Goal: Task Accomplishment & Management: Manage account settings

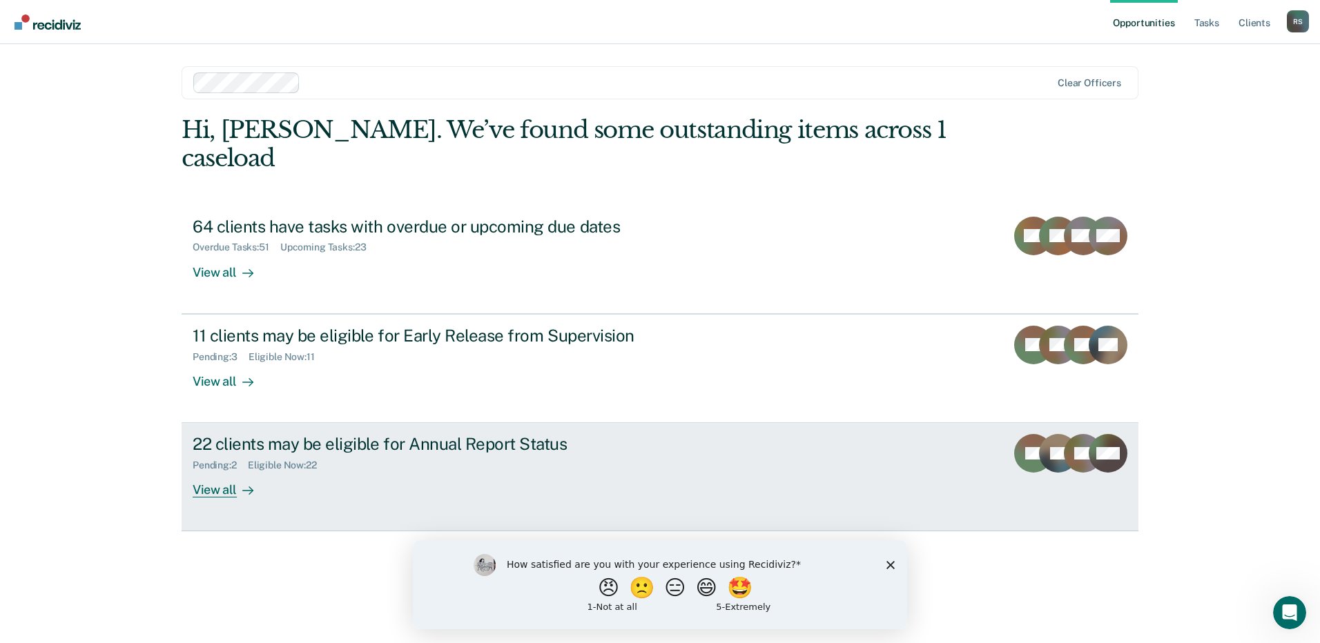
click at [408, 454] on div "22 clients may be eligible for Annual Report Status Pending : 2 Eligible Now : …" at bounding box center [452, 466] width 518 height 64
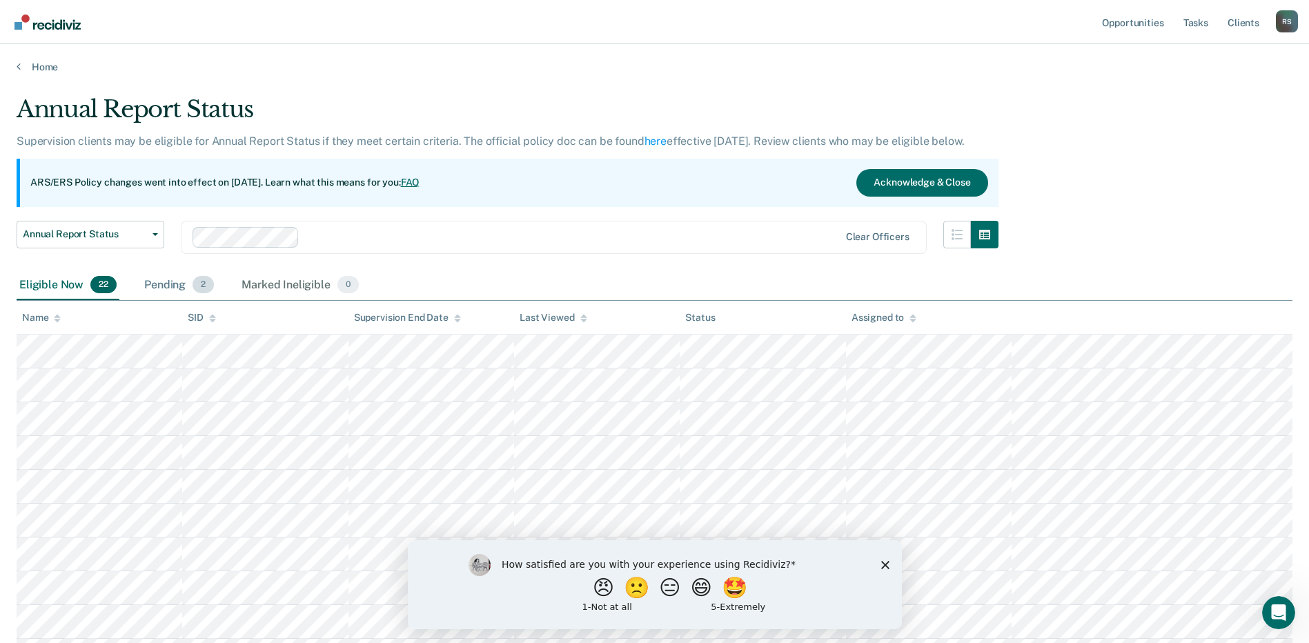
click at [162, 287] on div "Pending 2" at bounding box center [179, 286] width 75 height 30
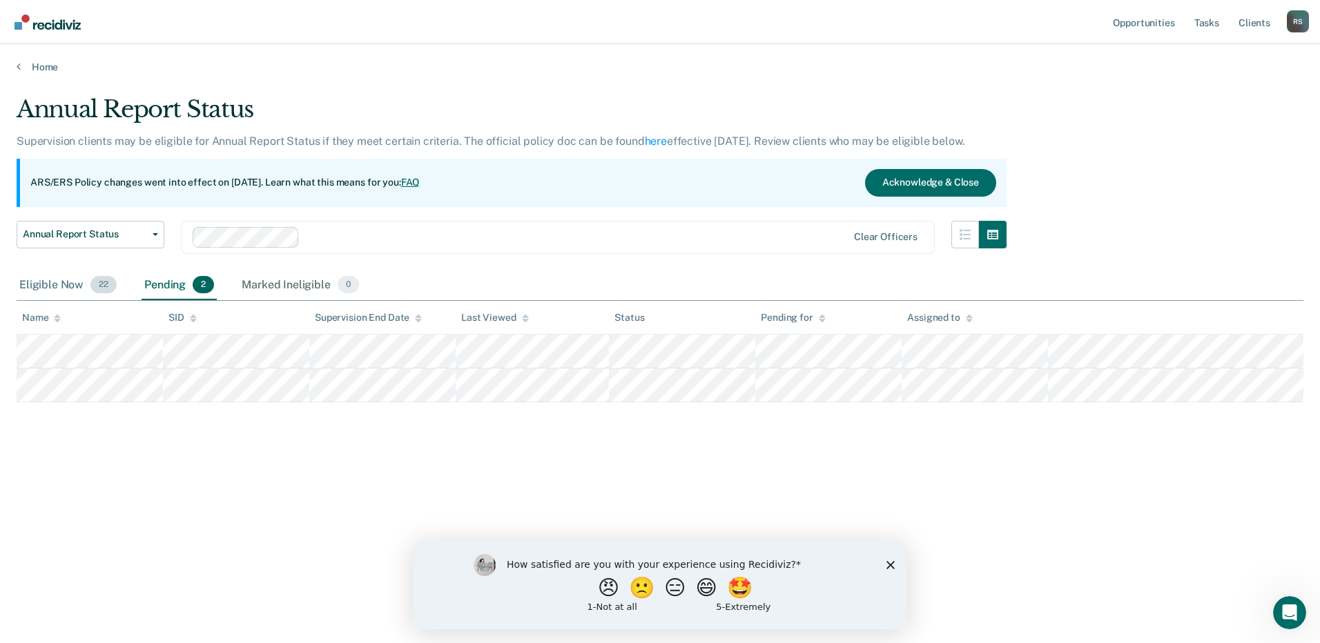
click at [59, 277] on div "Eligible Now 22" at bounding box center [68, 286] width 103 height 30
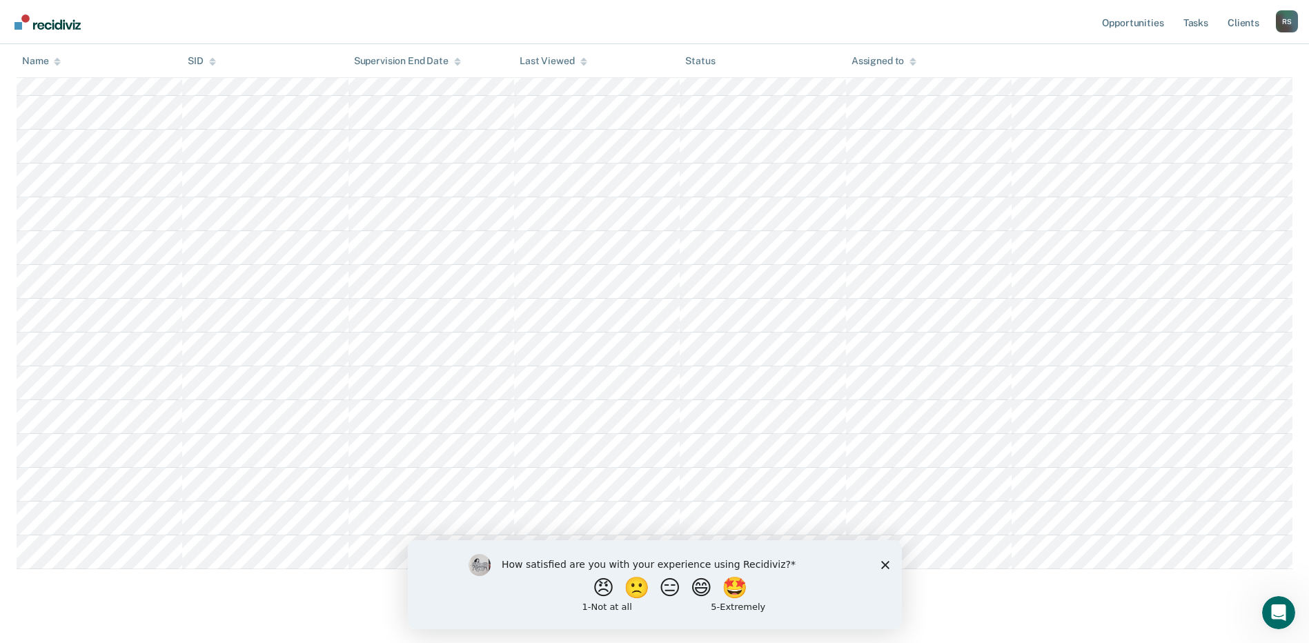
scroll to position [535, 0]
click at [883, 561] on icon "Close survey" at bounding box center [885, 565] width 8 height 8
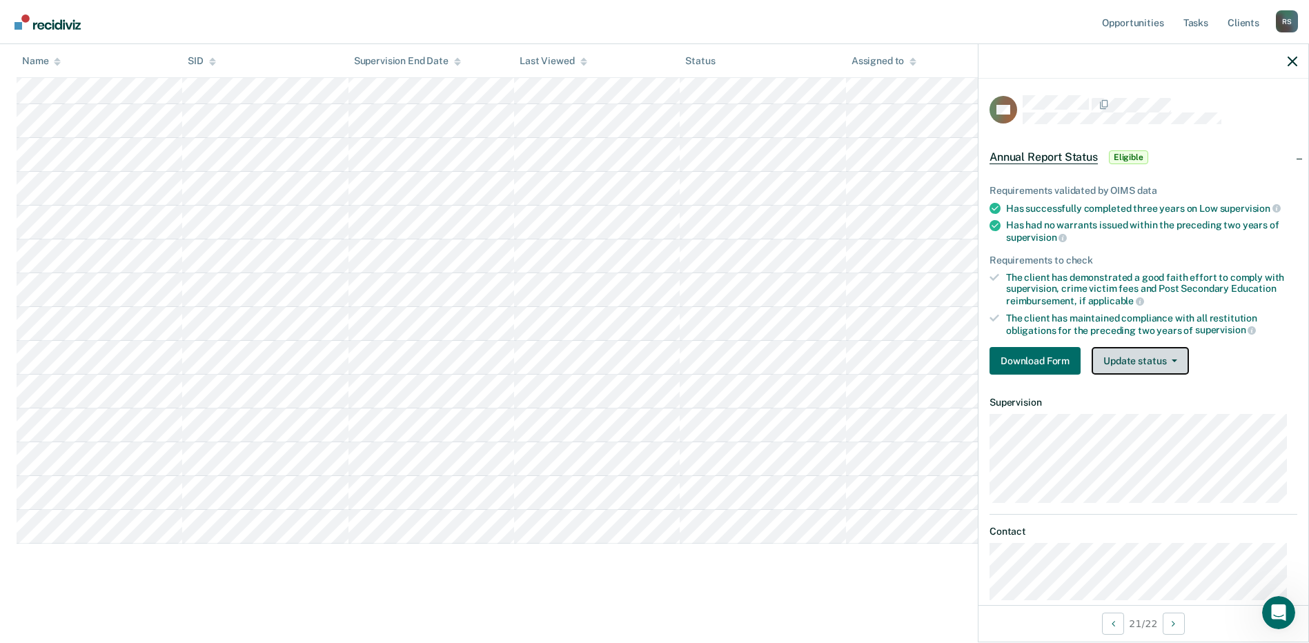
click at [1177, 353] on button "Update status" at bounding box center [1140, 361] width 97 height 28
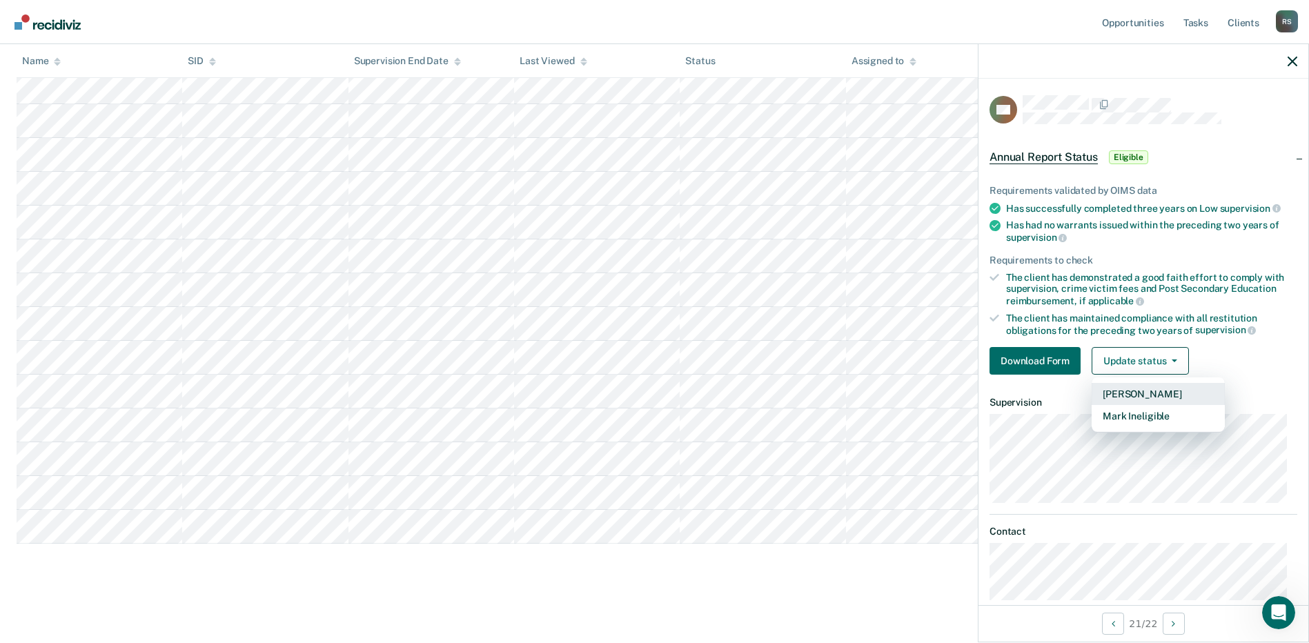
click at [1154, 393] on button "[PERSON_NAME]" at bounding box center [1158, 394] width 133 height 22
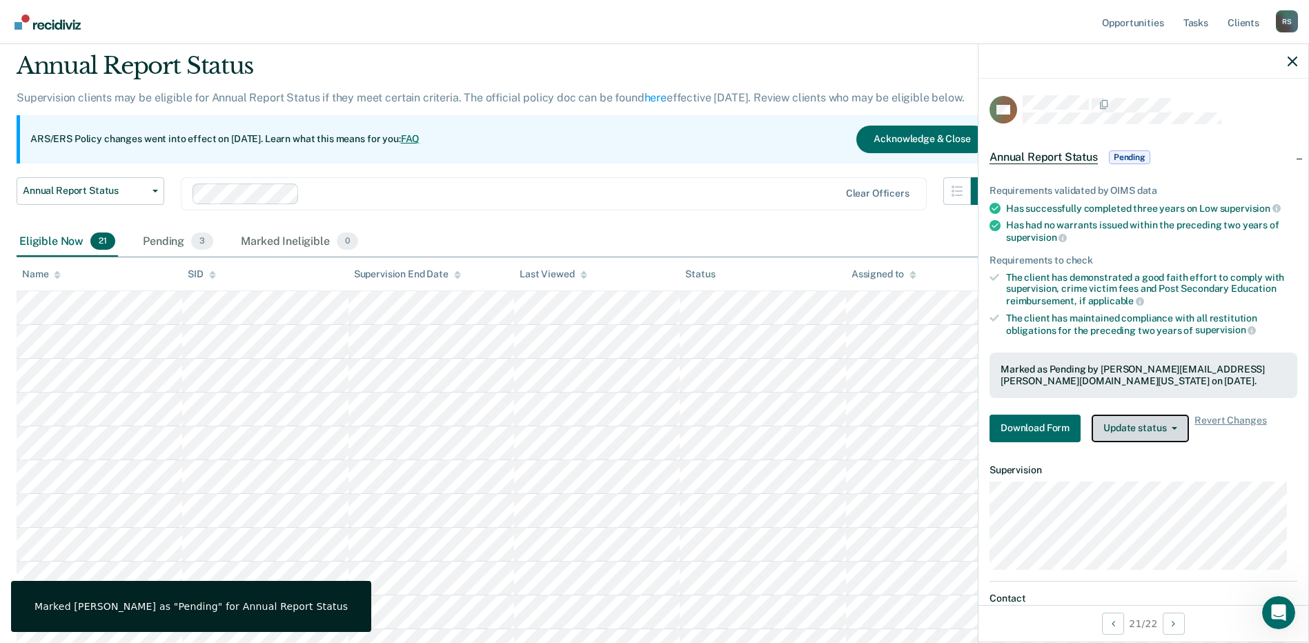
scroll to position [0, 0]
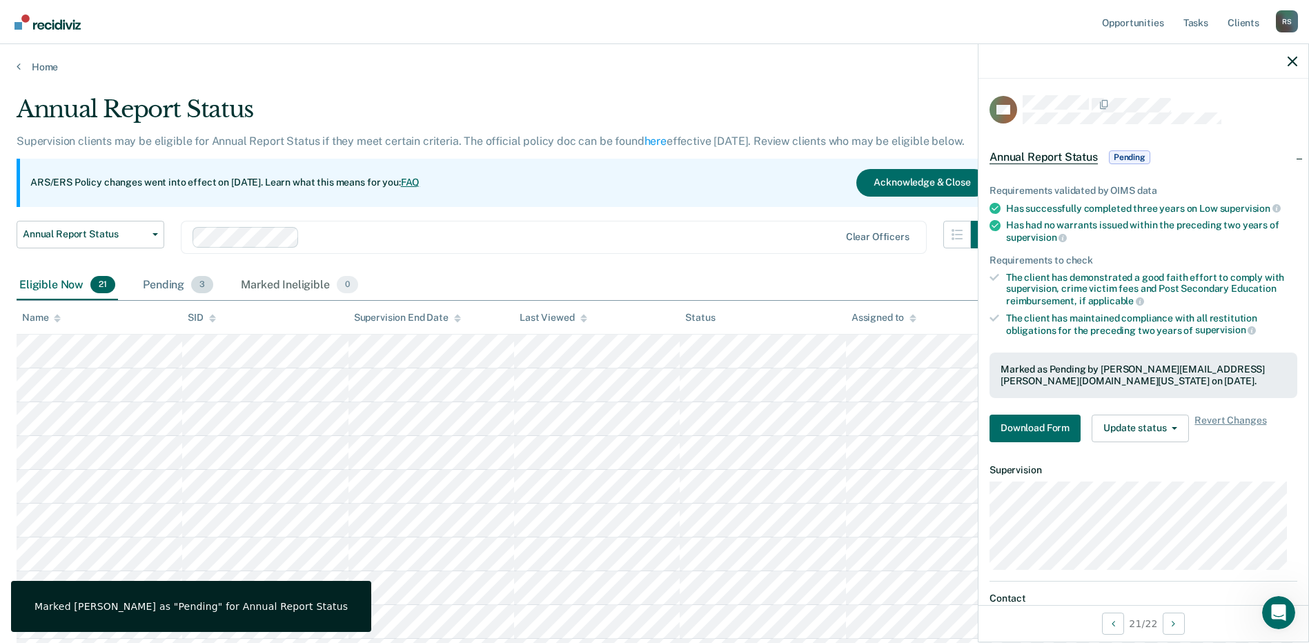
click at [159, 283] on div "Pending 3" at bounding box center [178, 286] width 76 height 30
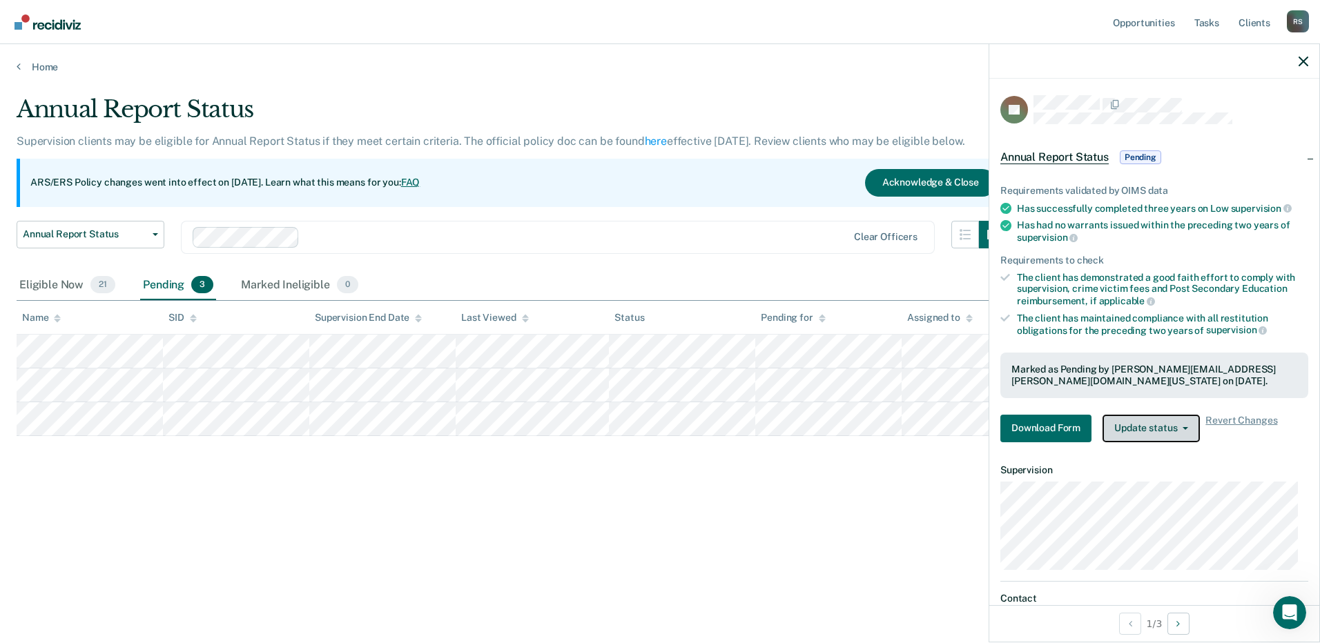
click at [1177, 427] on span "button" at bounding box center [1182, 428] width 11 height 3
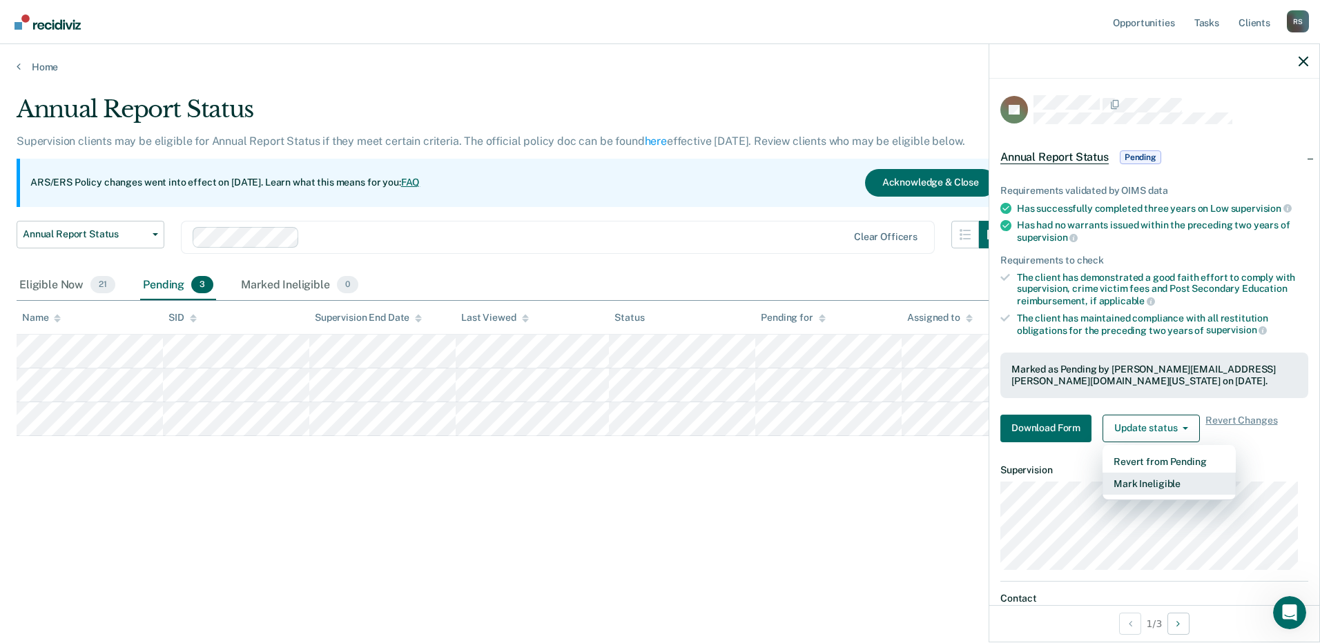
click at [1171, 476] on button "Mark Ineligible" at bounding box center [1168, 484] width 133 height 22
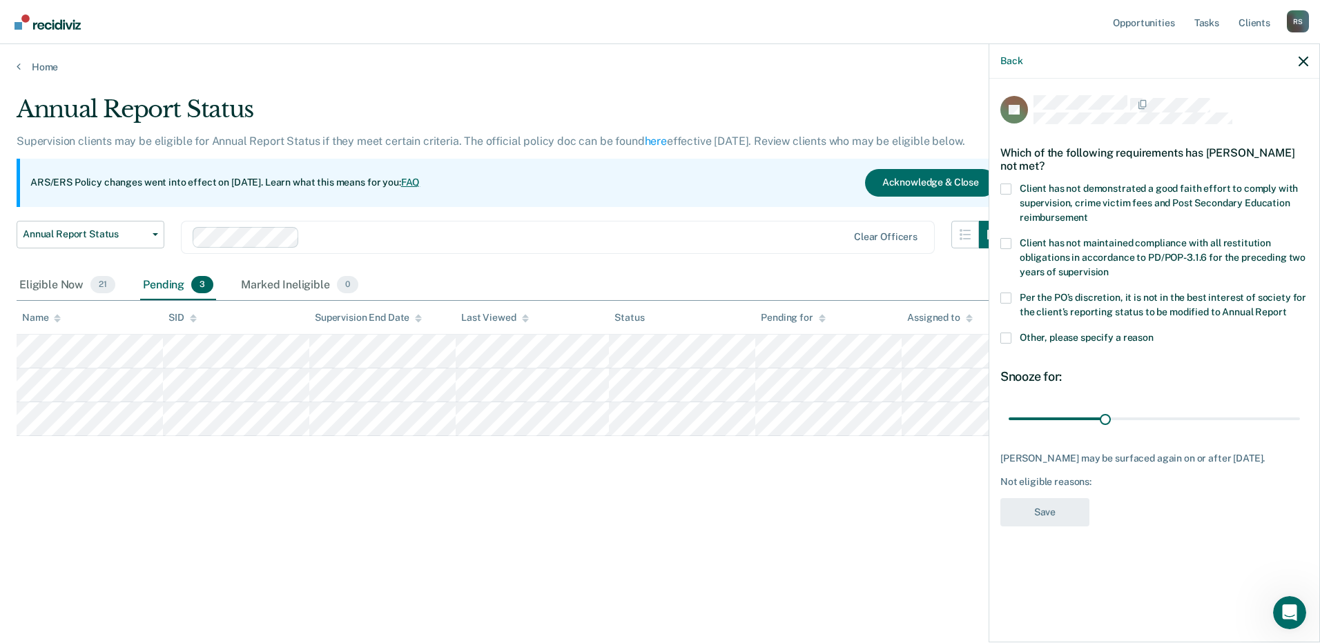
click at [1004, 335] on span at bounding box center [1005, 338] width 11 height 11
click at [1153, 333] on input "Other, please specify a reason" at bounding box center [1153, 333] width 0 height 0
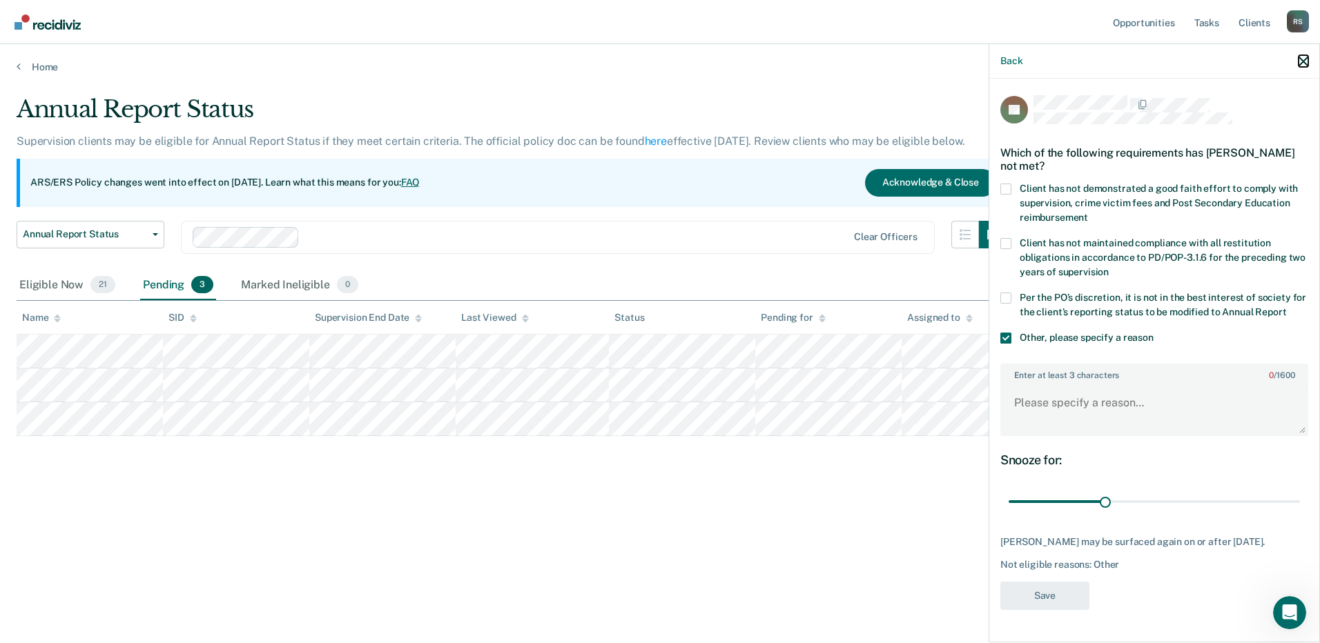
click at [1299, 56] on button "button" at bounding box center [1303, 61] width 10 height 12
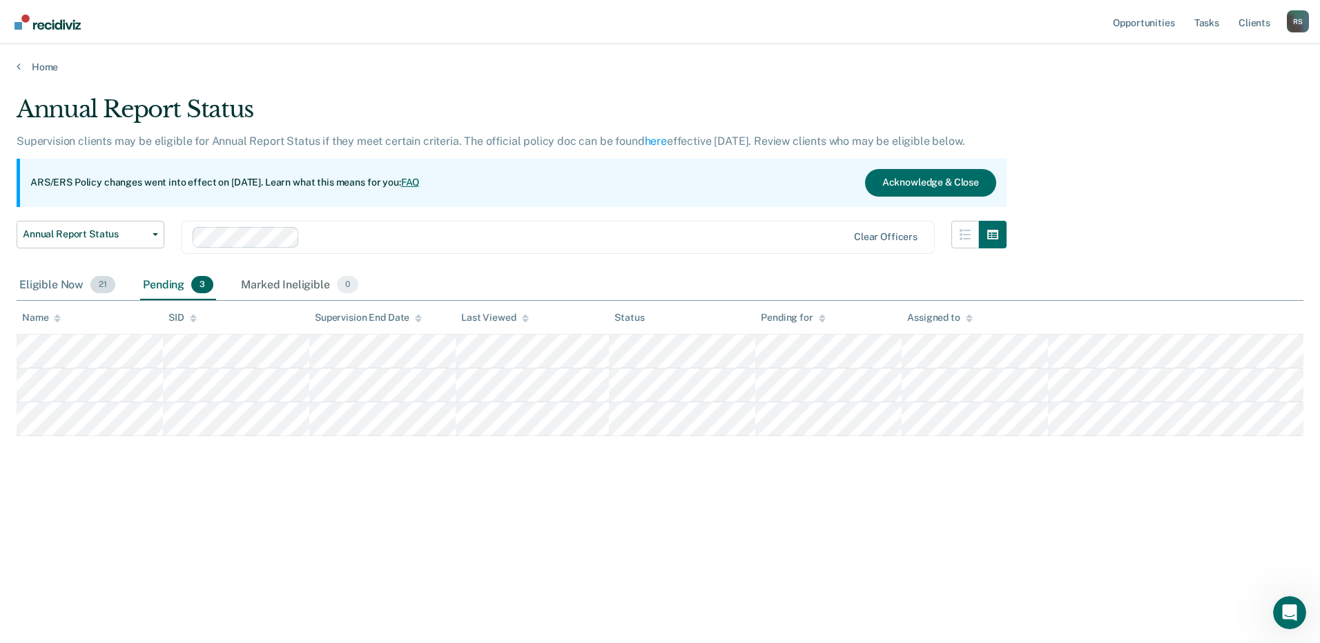
click at [42, 277] on div "Eligible Now 21" at bounding box center [67, 286] width 101 height 30
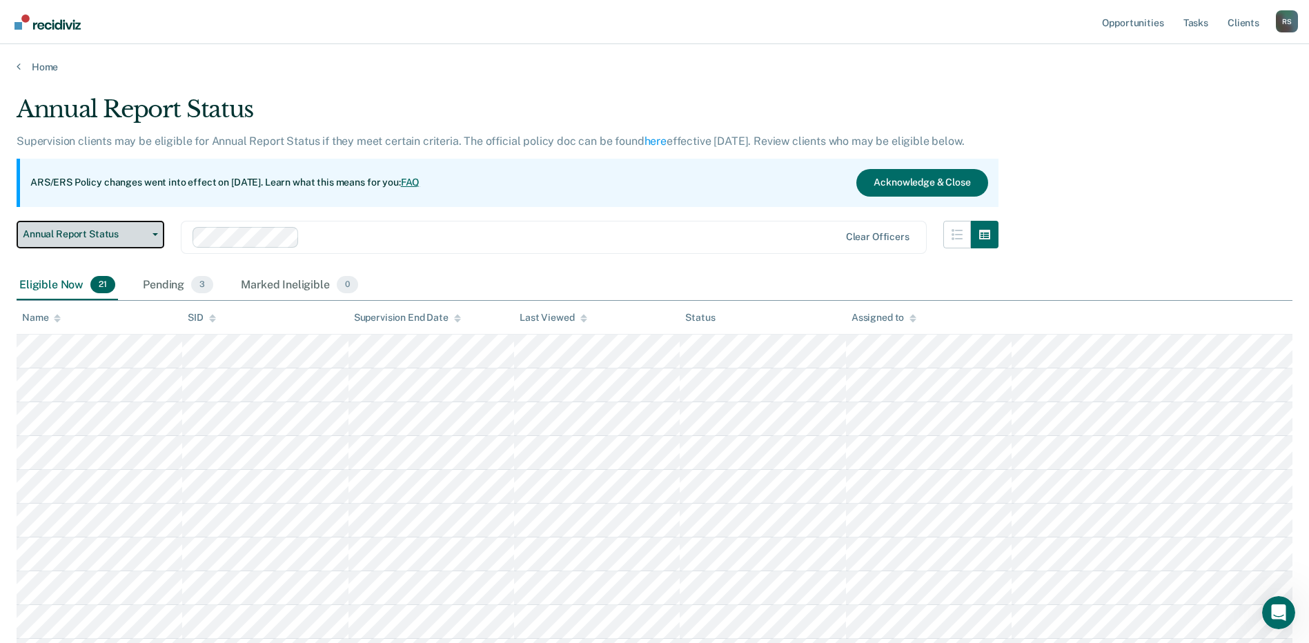
click at [155, 234] on icon "button" at bounding box center [156, 234] width 6 height 3
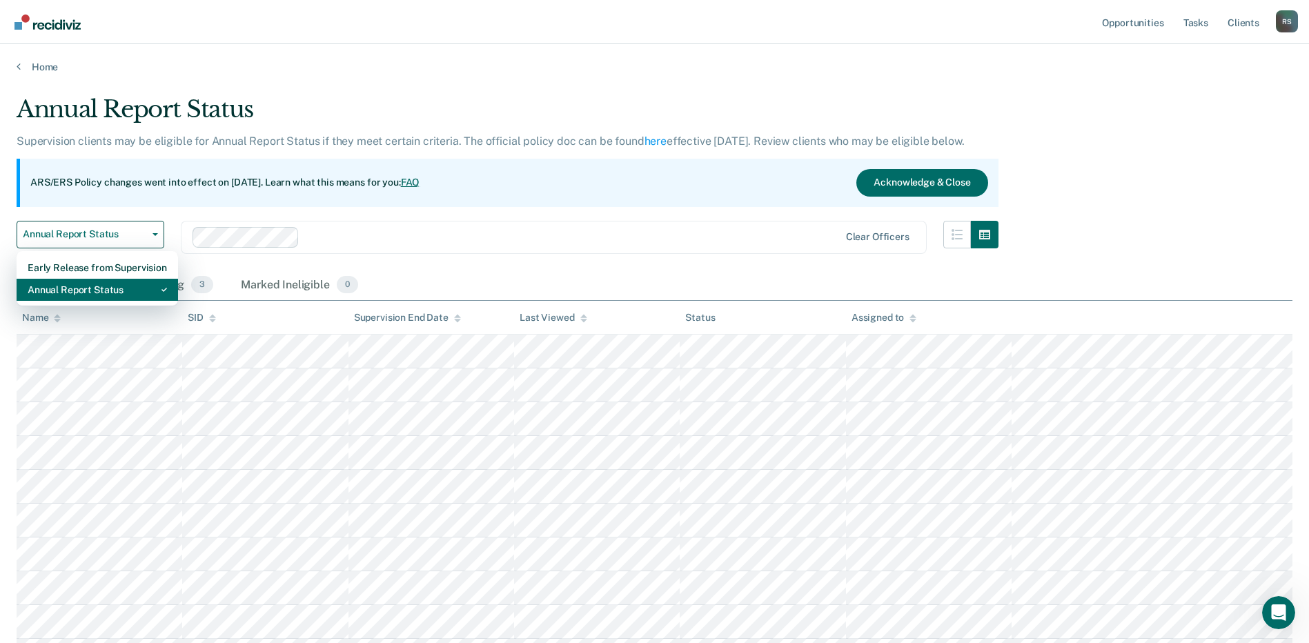
click at [117, 282] on div "Annual Report Status" at bounding box center [97, 290] width 139 height 22
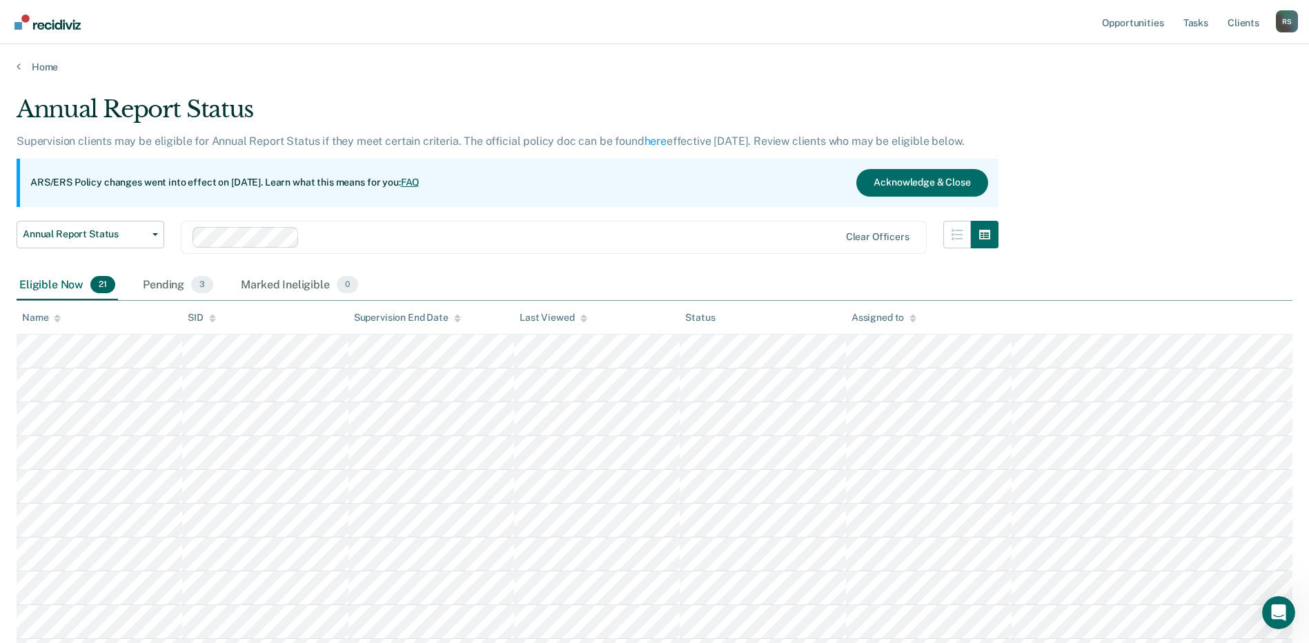
click at [399, 263] on div "Annual Report Status Early Release from Supervision Annual Report Status Clear …" at bounding box center [508, 246] width 982 height 50
click at [893, 185] on button "Acknowledge & Close" at bounding box center [922, 183] width 131 height 28
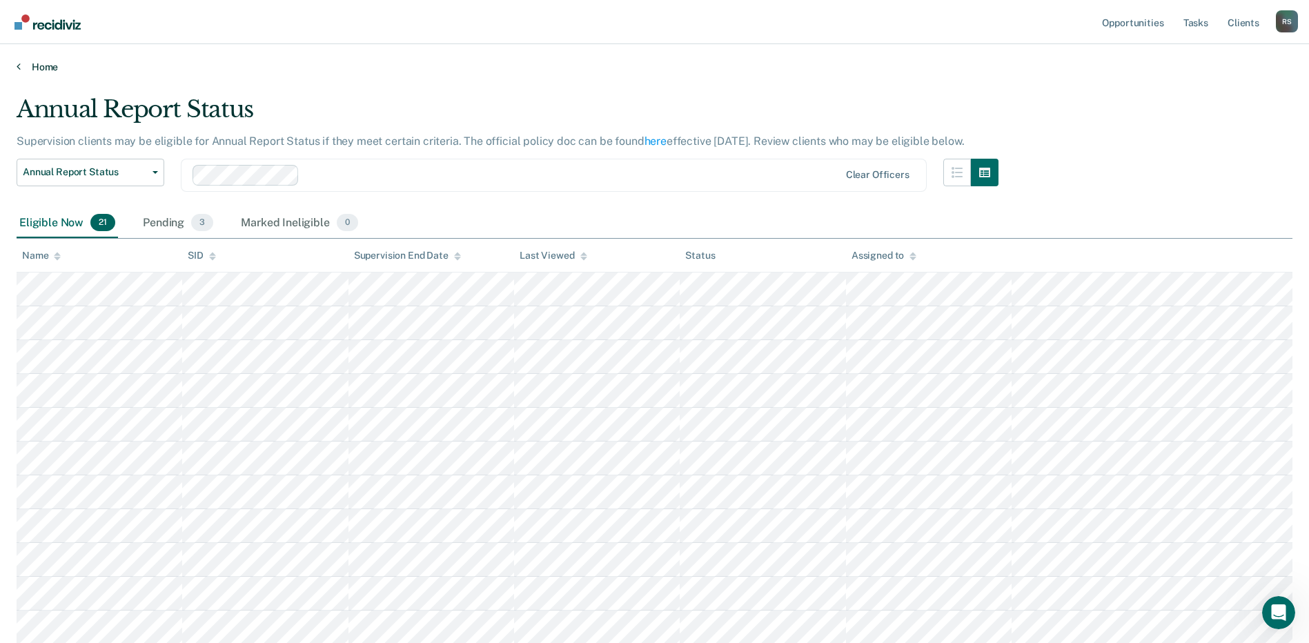
click at [29, 61] on link "Home" at bounding box center [655, 67] width 1276 height 12
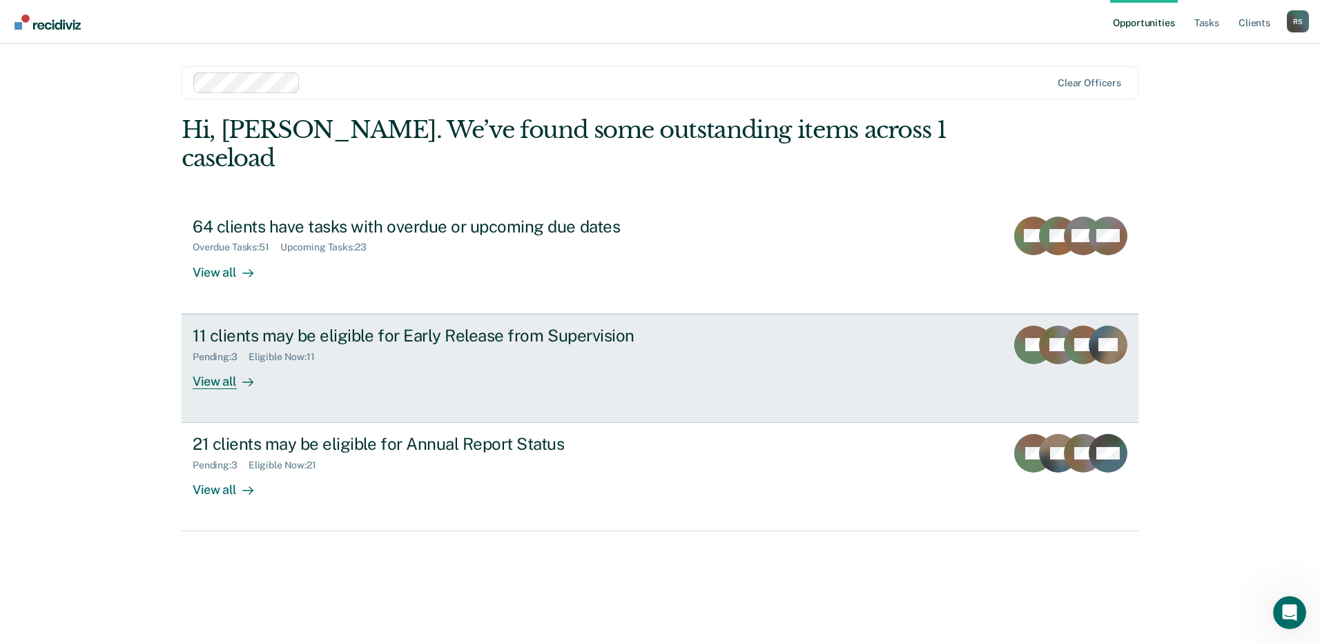
click at [228, 362] on div "View all" at bounding box center [231, 375] width 77 height 27
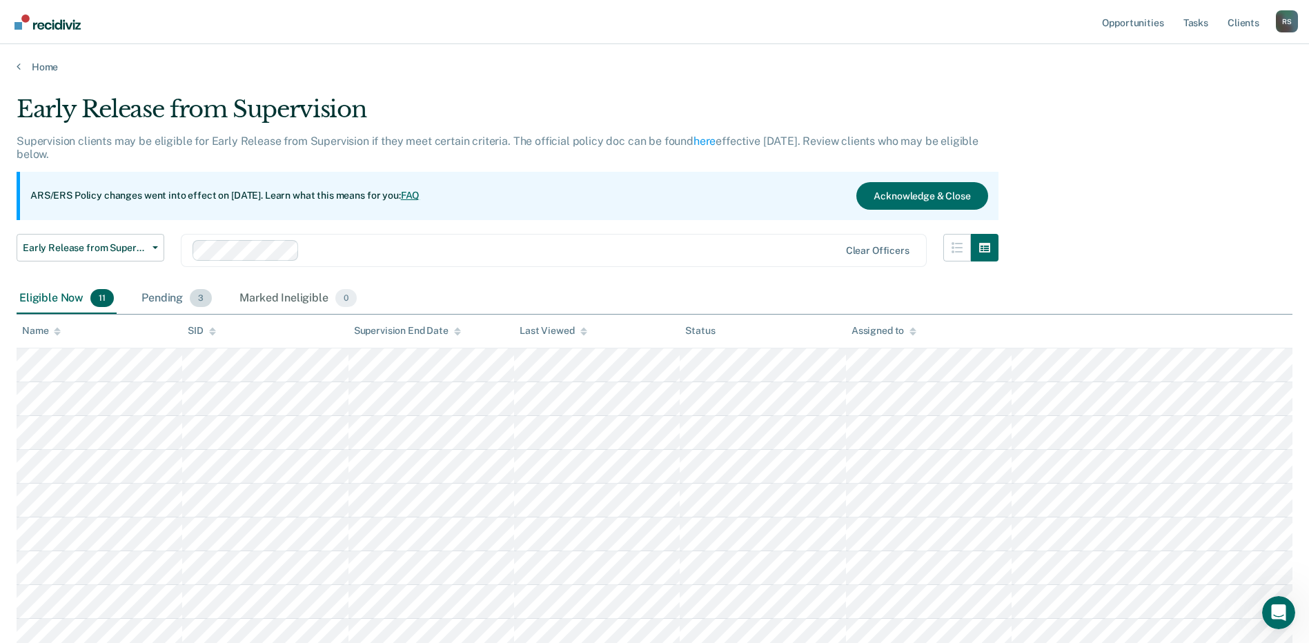
click at [175, 306] on div "Pending 3" at bounding box center [177, 299] width 76 height 30
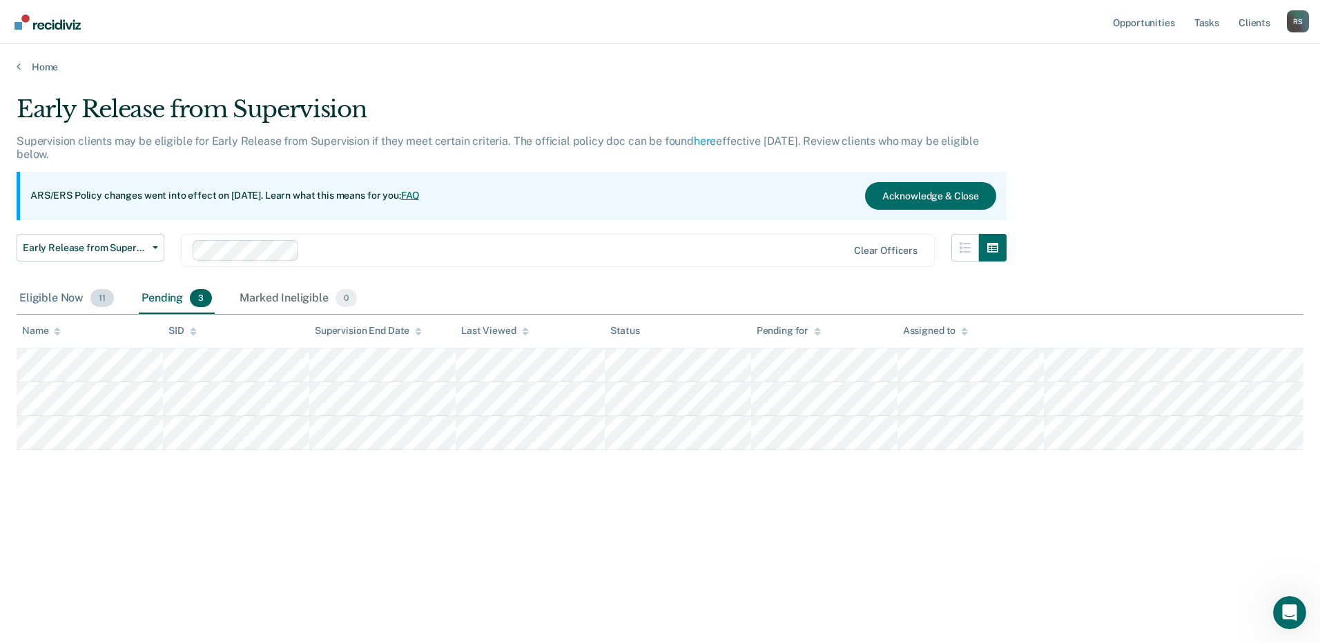
click at [59, 295] on div "Eligible Now 11" at bounding box center [67, 299] width 100 height 30
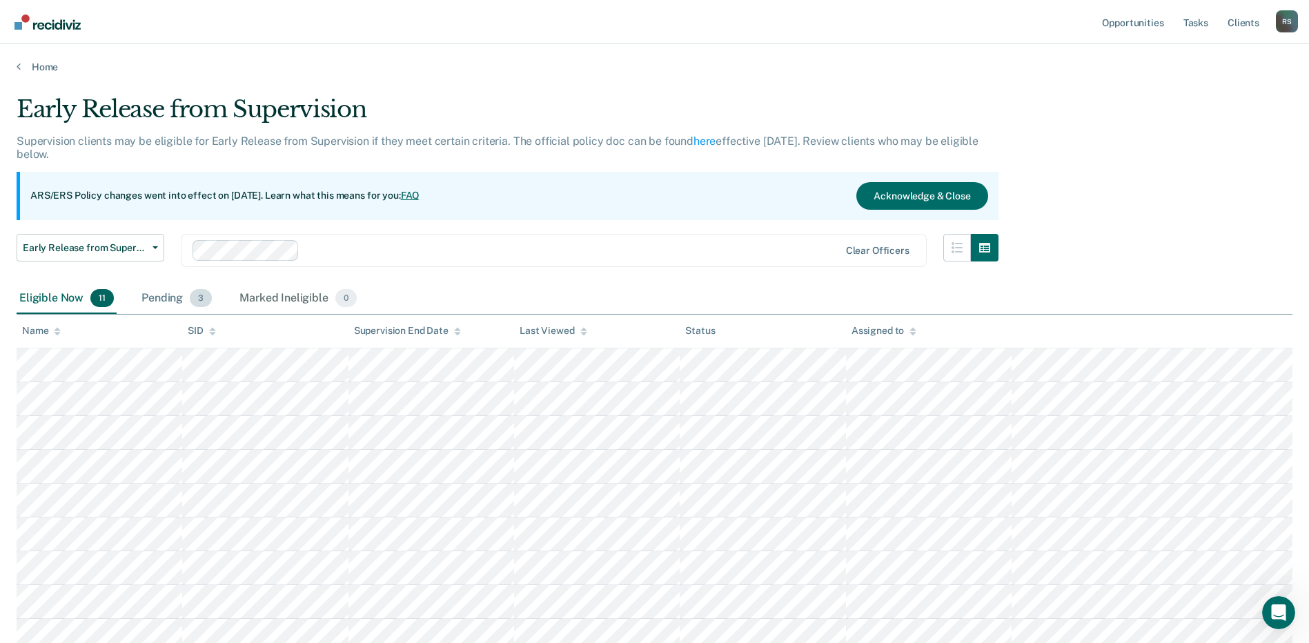
click at [170, 298] on div "Pending 3" at bounding box center [177, 299] width 76 height 30
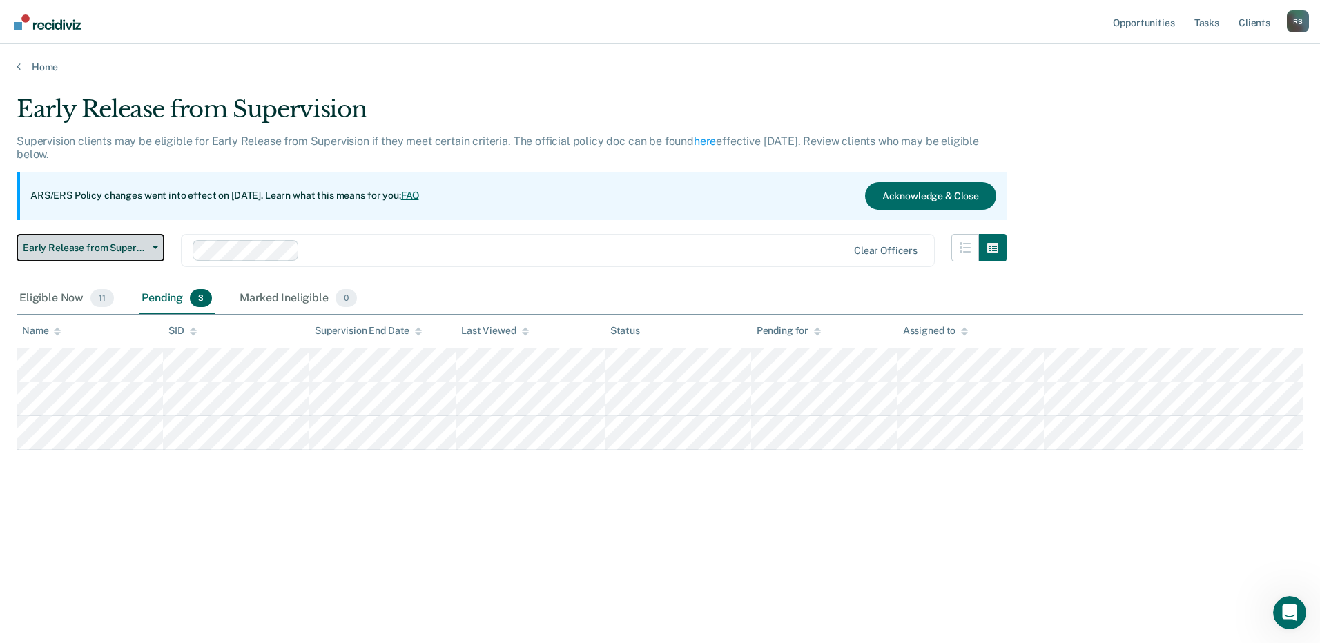
click at [102, 244] on span "Early Release from Supervision" at bounding box center [85, 248] width 124 height 12
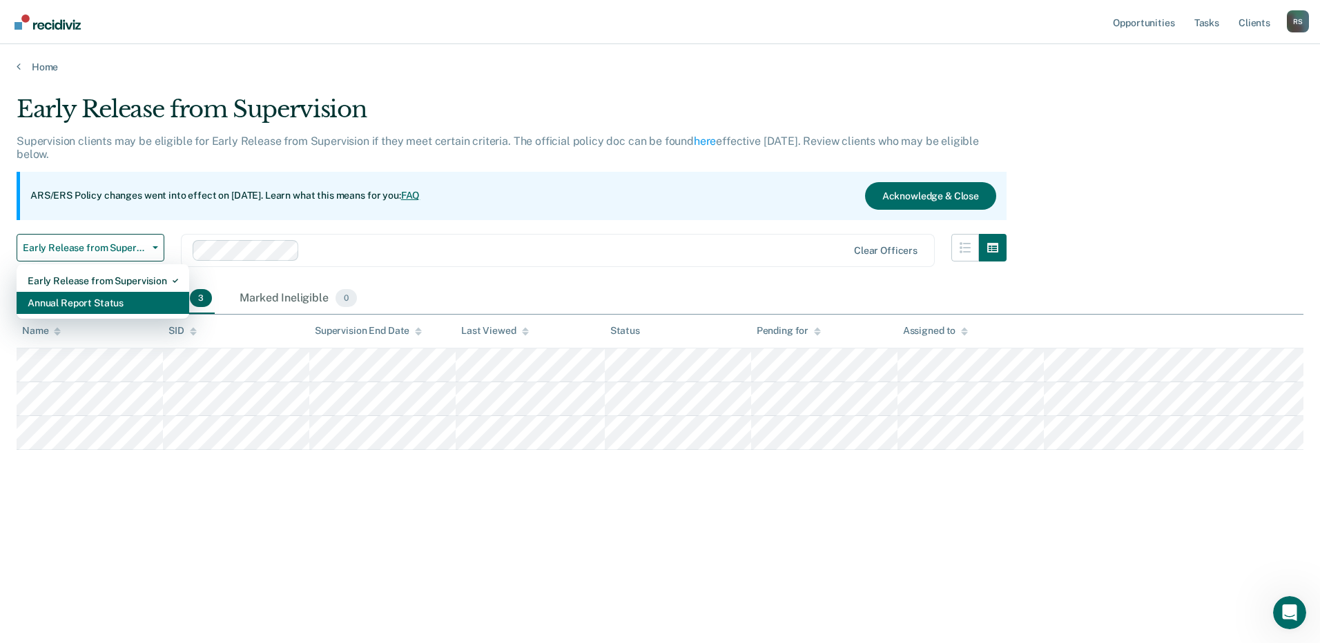
click at [84, 307] on div "Annual Report Status" at bounding box center [103, 303] width 150 height 22
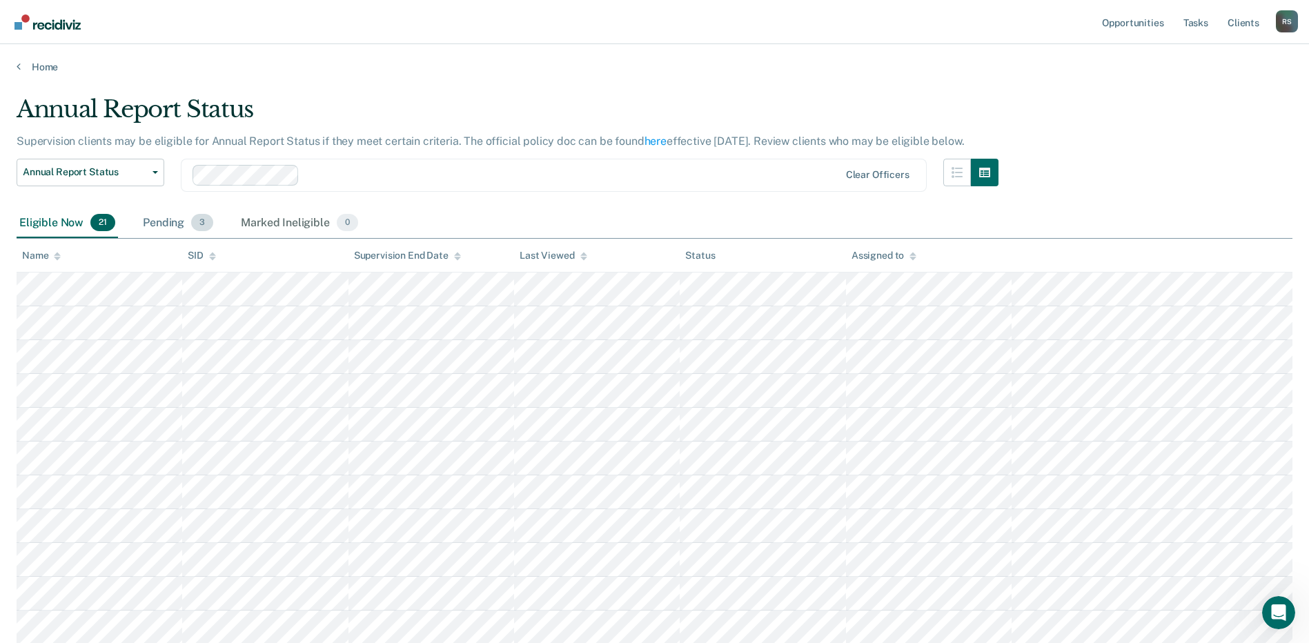
click at [148, 222] on div "Pending 3" at bounding box center [178, 223] width 76 height 30
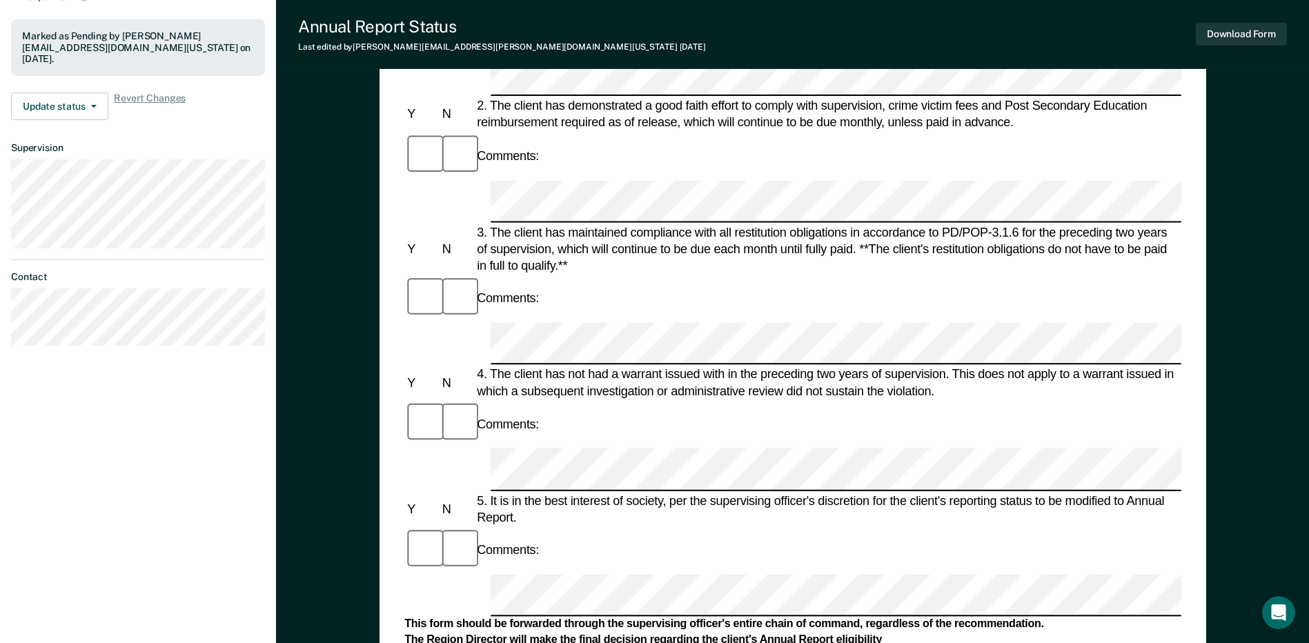
scroll to position [380, 0]
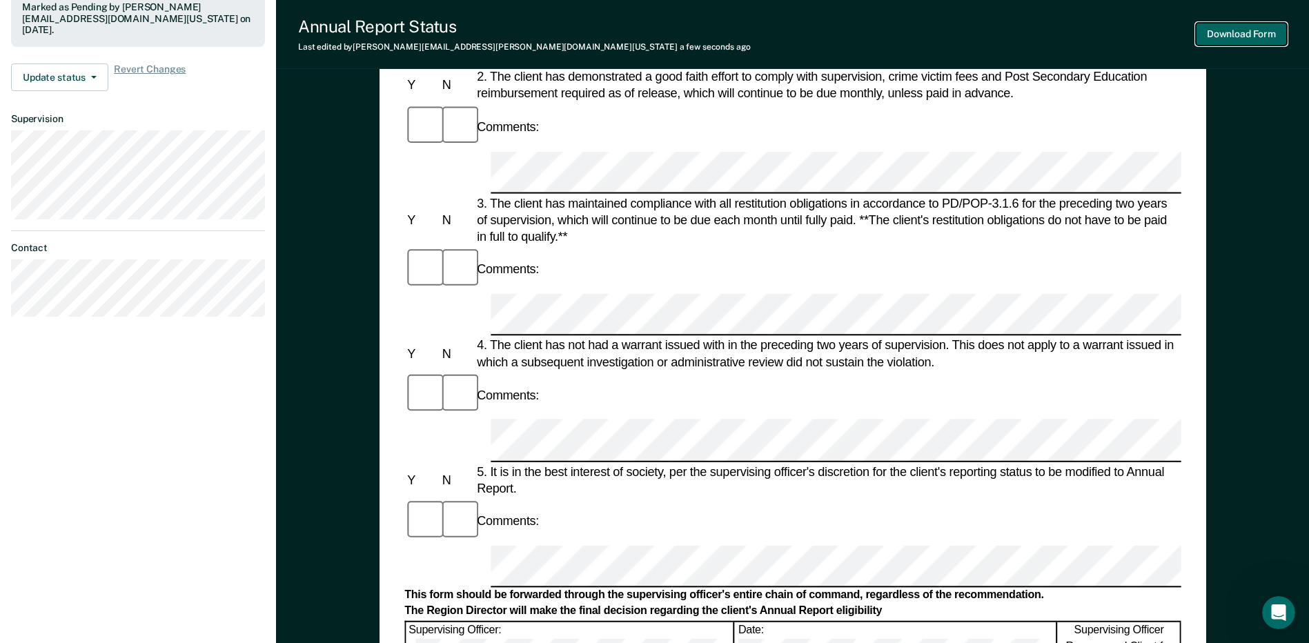
click at [1236, 32] on button "Download Form" at bounding box center [1241, 34] width 91 height 23
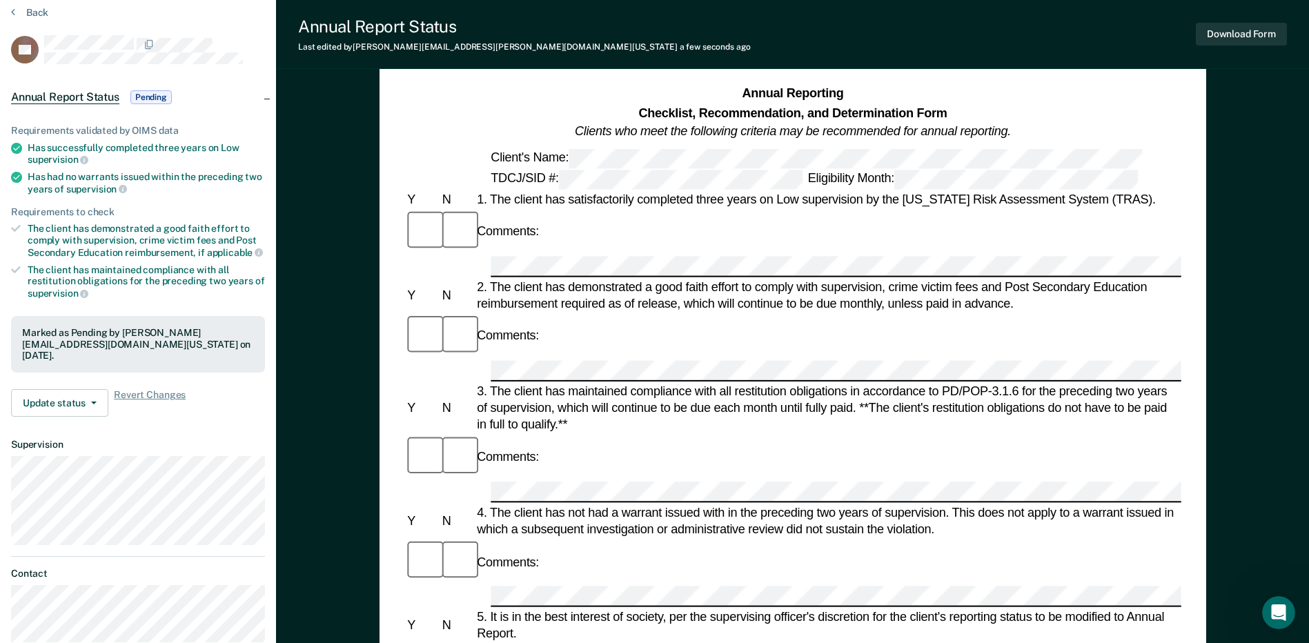
scroll to position [35, 0]
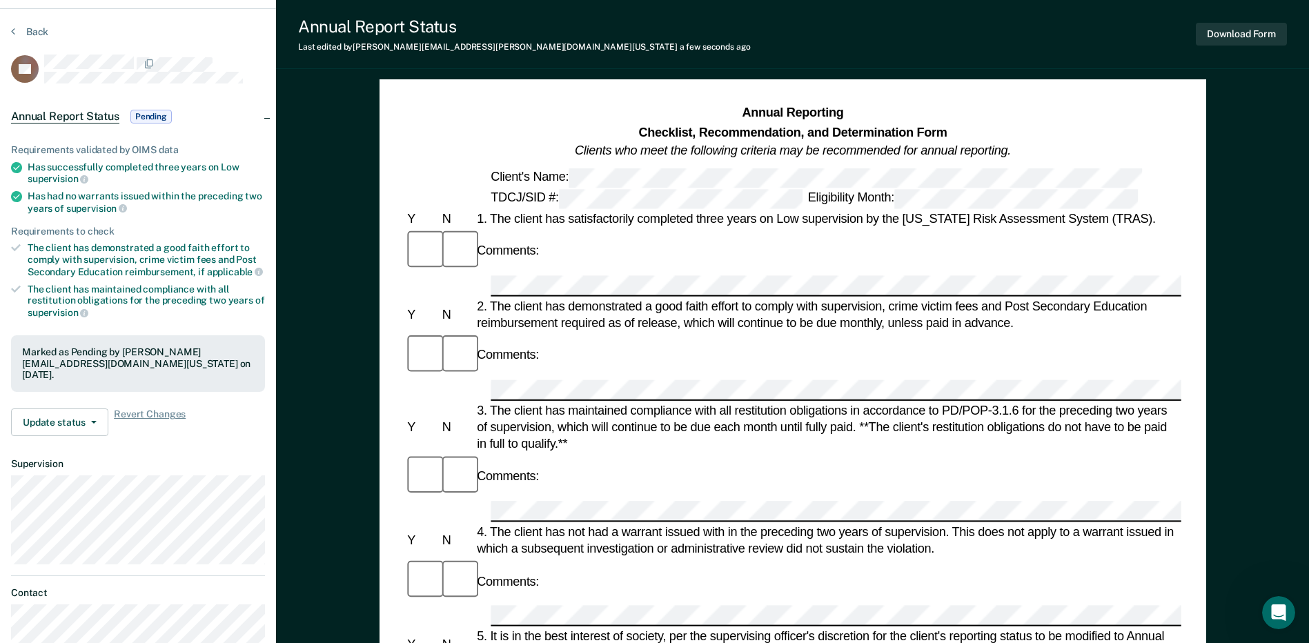
click at [35, 36] on button "Back" at bounding box center [29, 32] width 37 height 12
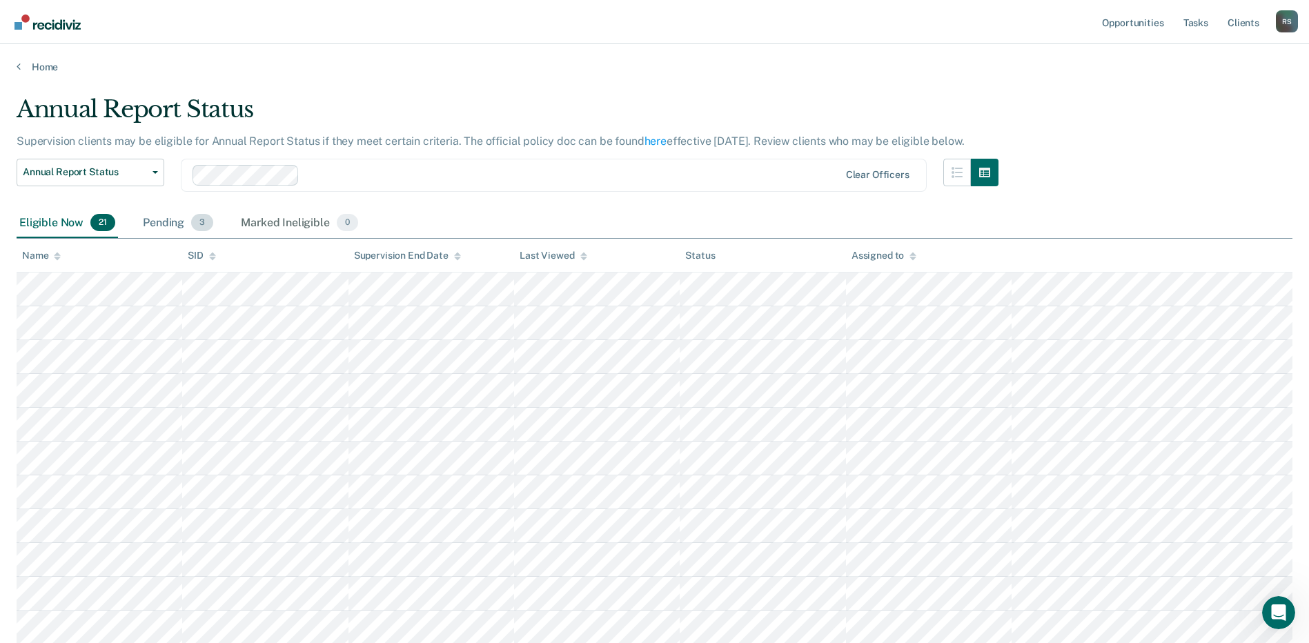
click at [164, 224] on div "Pending 3" at bounding box center [178, 223] width 76 height 30
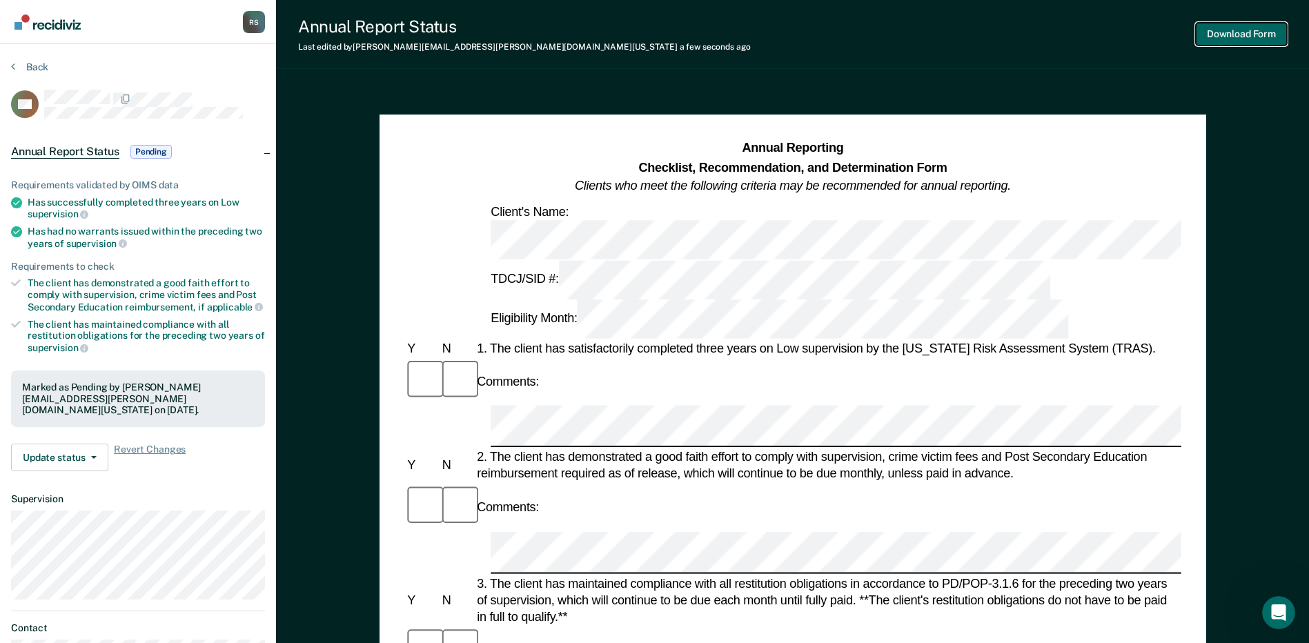
click at [1225, 28] on button "Download Form" at bounding box center [1241, 34] width 91 height 23
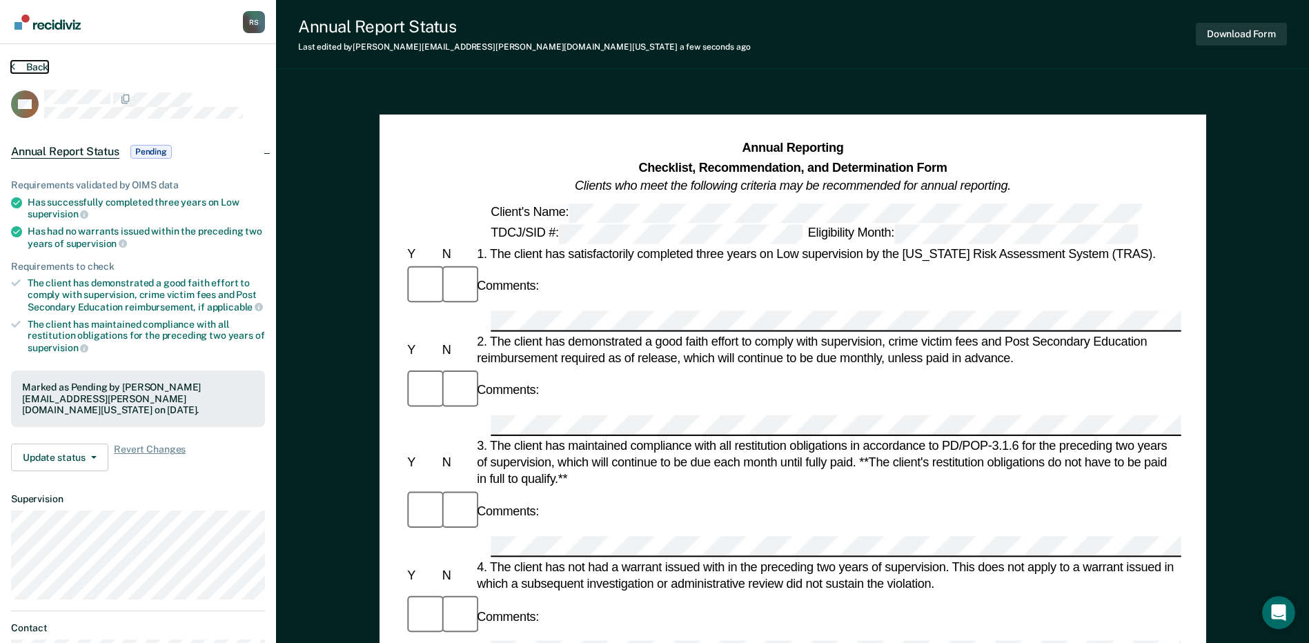
click at [40, 68] on button "Back" at bounding box center [29, 67] width 37 height 12
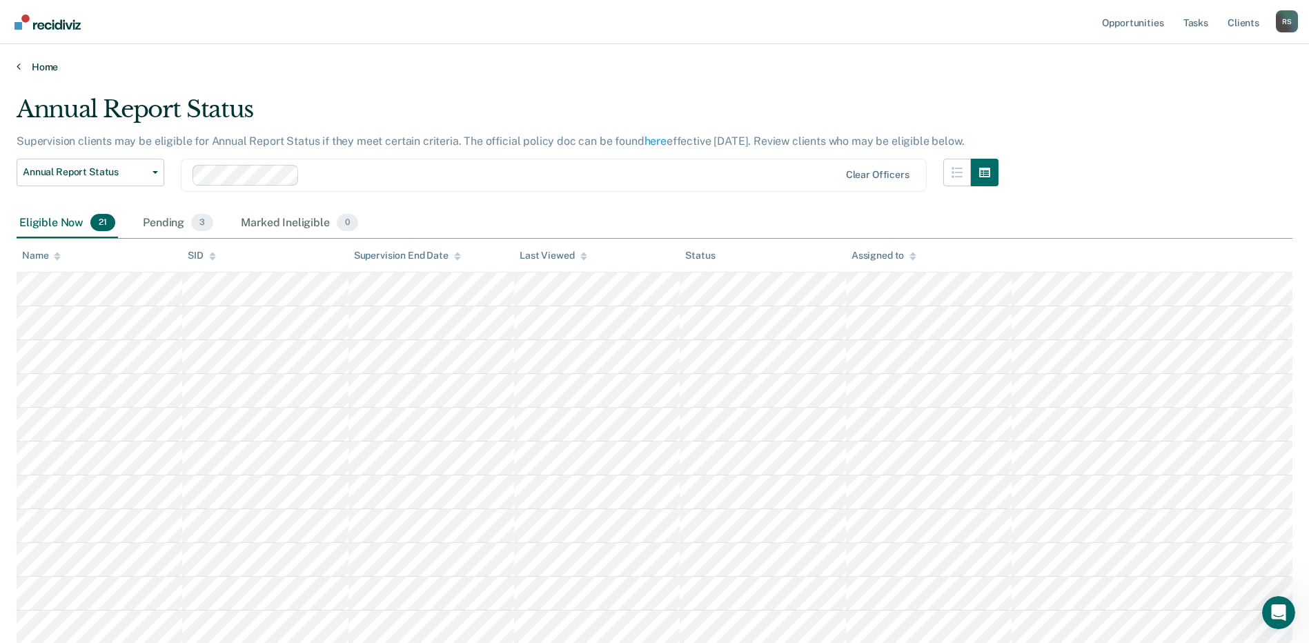
click at [47, 66] on link "Home" at bounding box center [655, 67] width 1276 height 12
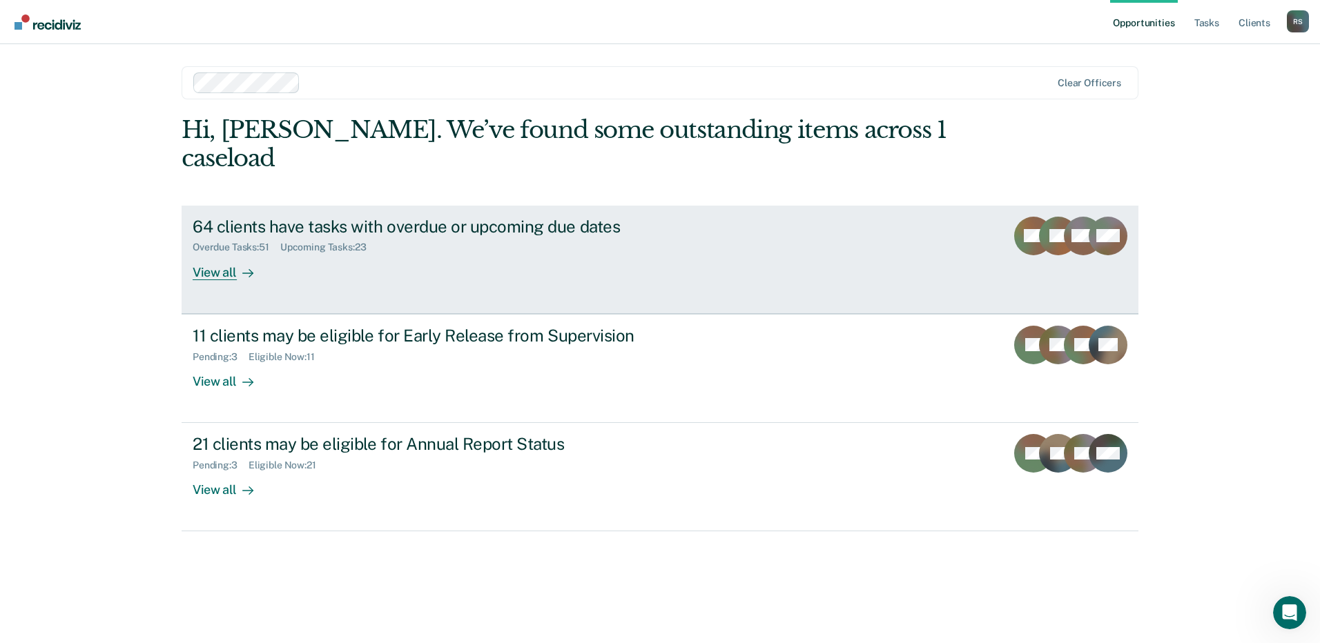
click at [226, 253] on div "View all" at bounding box center [231, 266] width 77 height 27
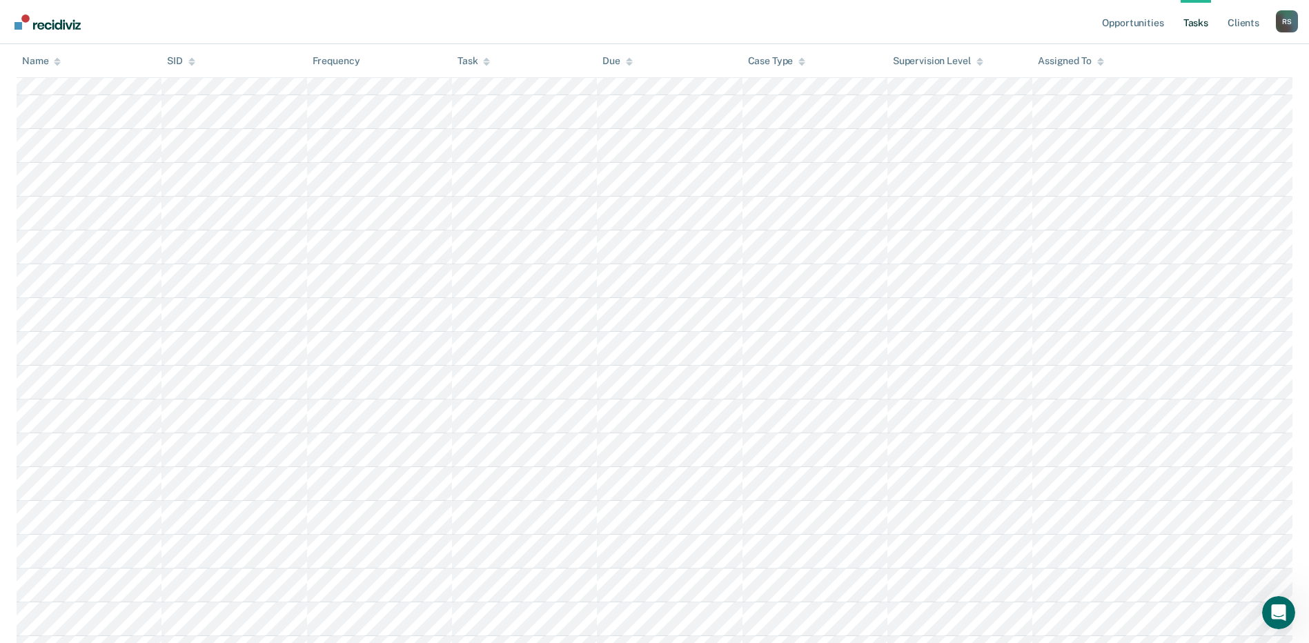
scroll to position [483, 0]
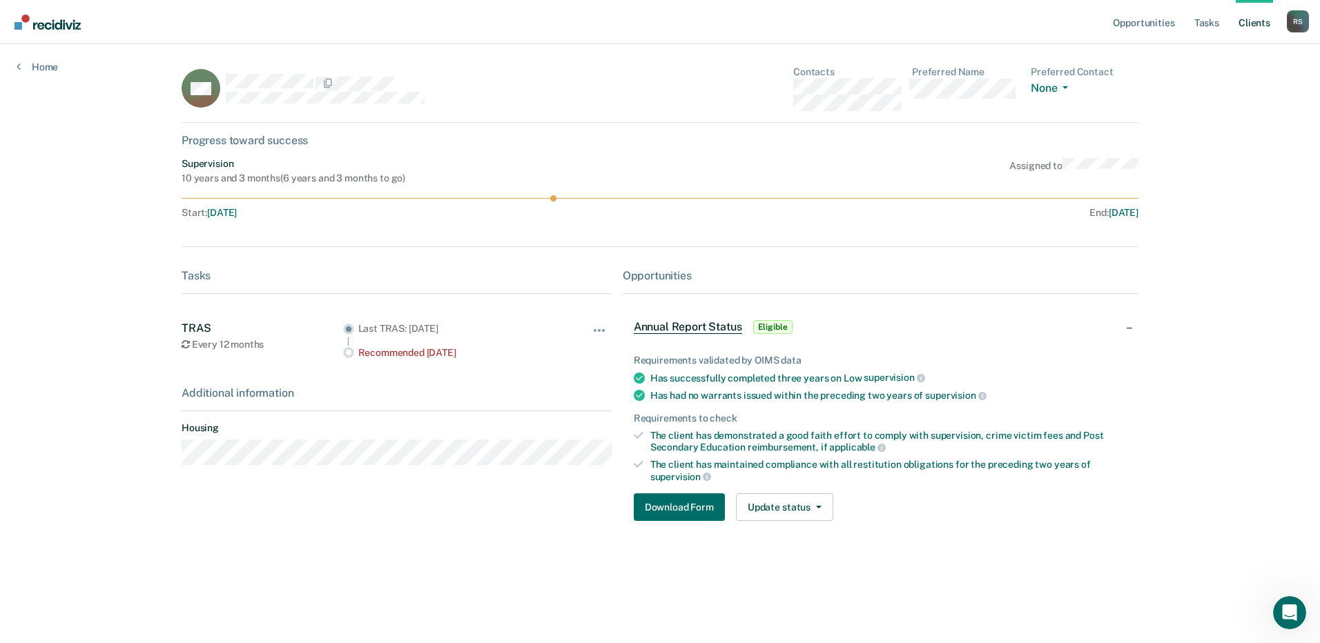
click at [676, 324] on span "Annual Report Status" at bounding box center [688, 327] width 108 height 14
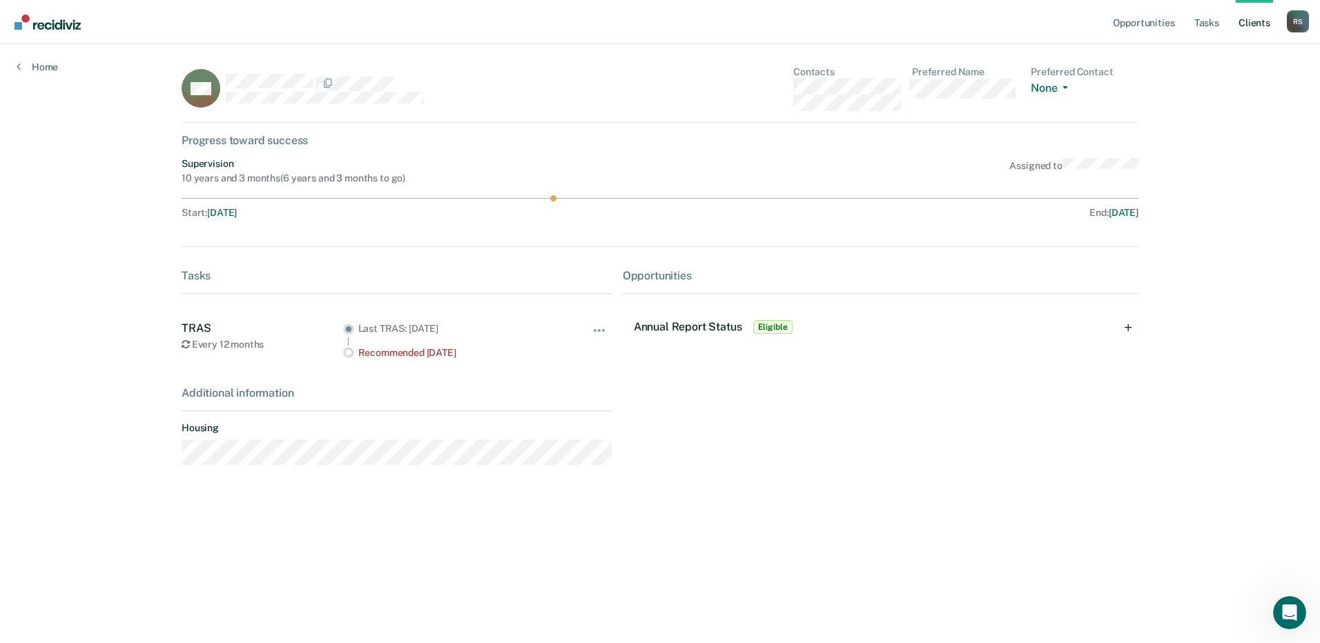
click at [676, 324] on span "Annual Report Status" at bounding box center [688, 326] width 108 height 13
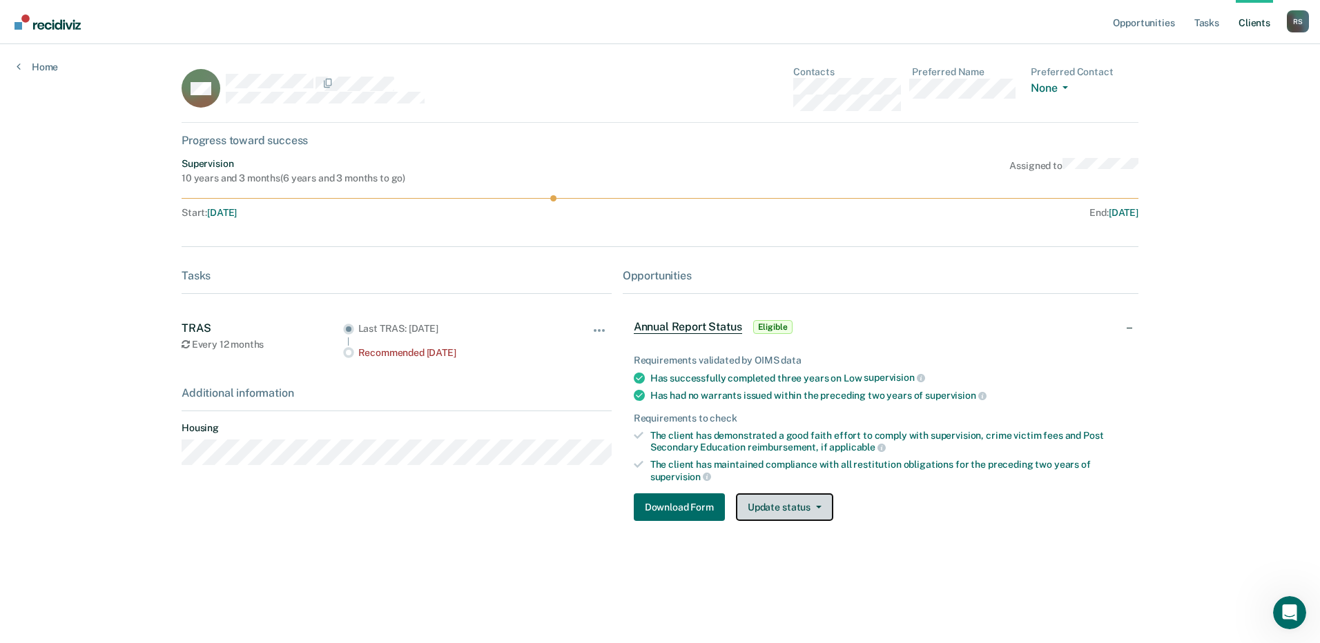
click at [809, 501] on button "Update status" at bounding box center [784, 508] width 97 height 28
click at [808, 545] on button "[PERSON_NAME]" at bounding box center [802, 540] width 133 height 22
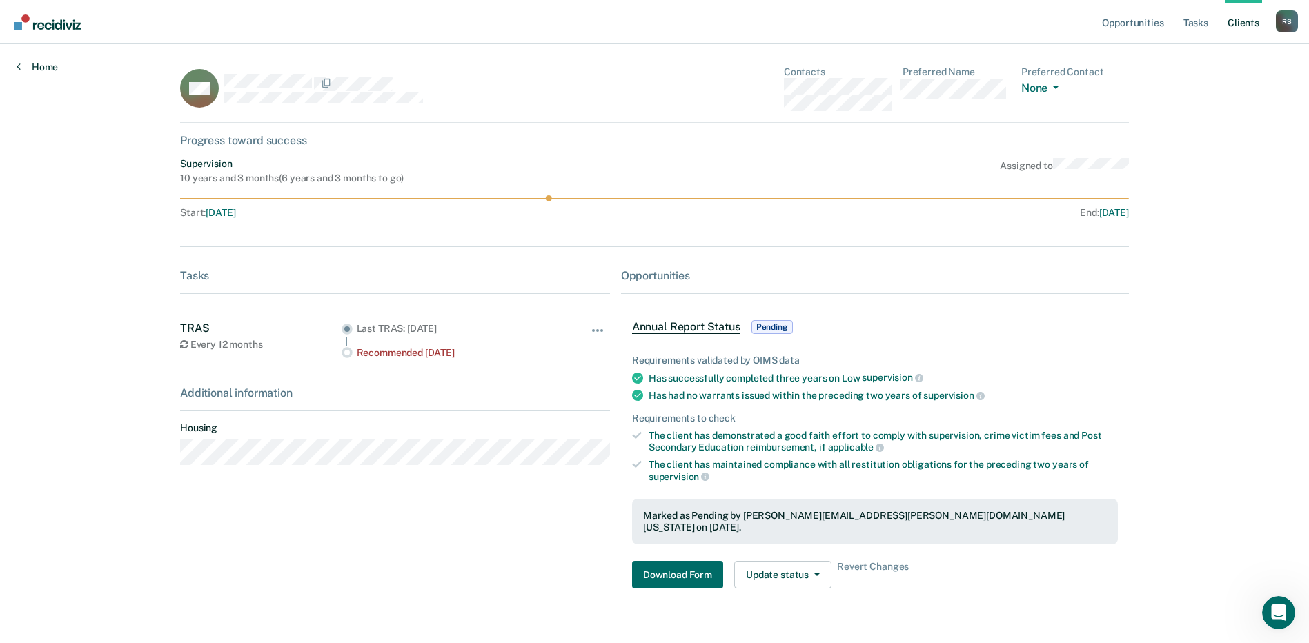
click at [39, 64] on link "Home" at bounding box center [37, 67] width 41 height 12
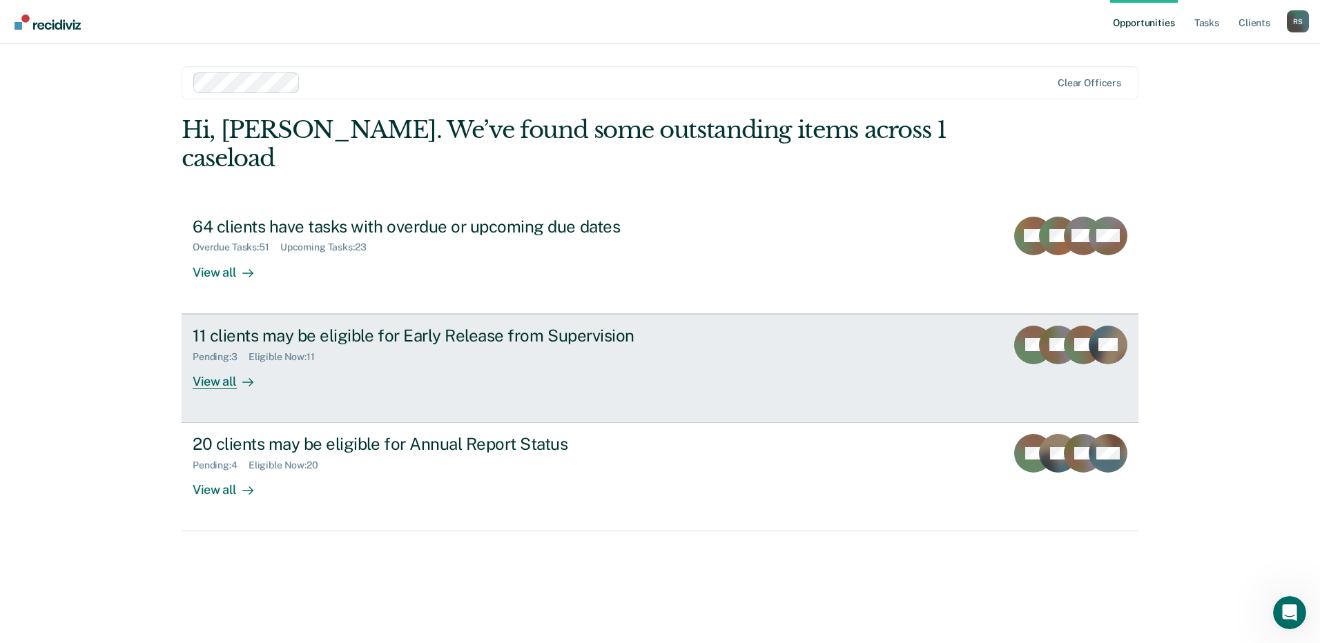
click at [218, 362] on div "View all" at bounding box center [231, 375] width 77 height 27
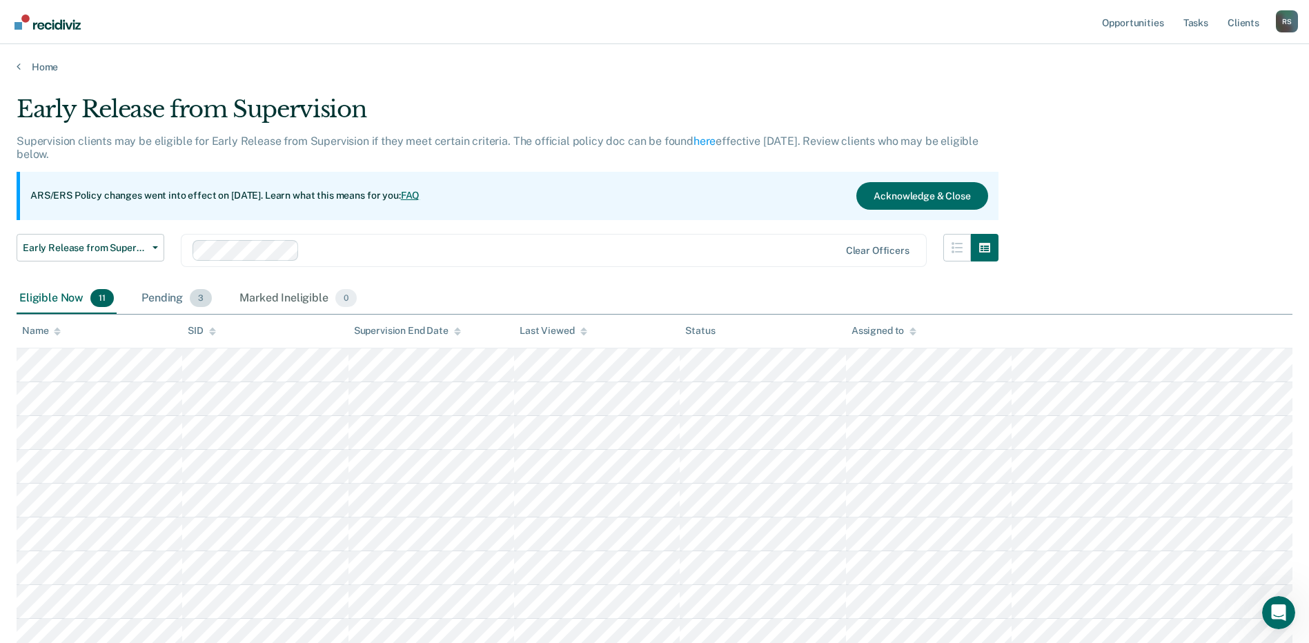
click at [163, 293] on div "Pending 3" at bounding box center [177, 299] width 76 height 30
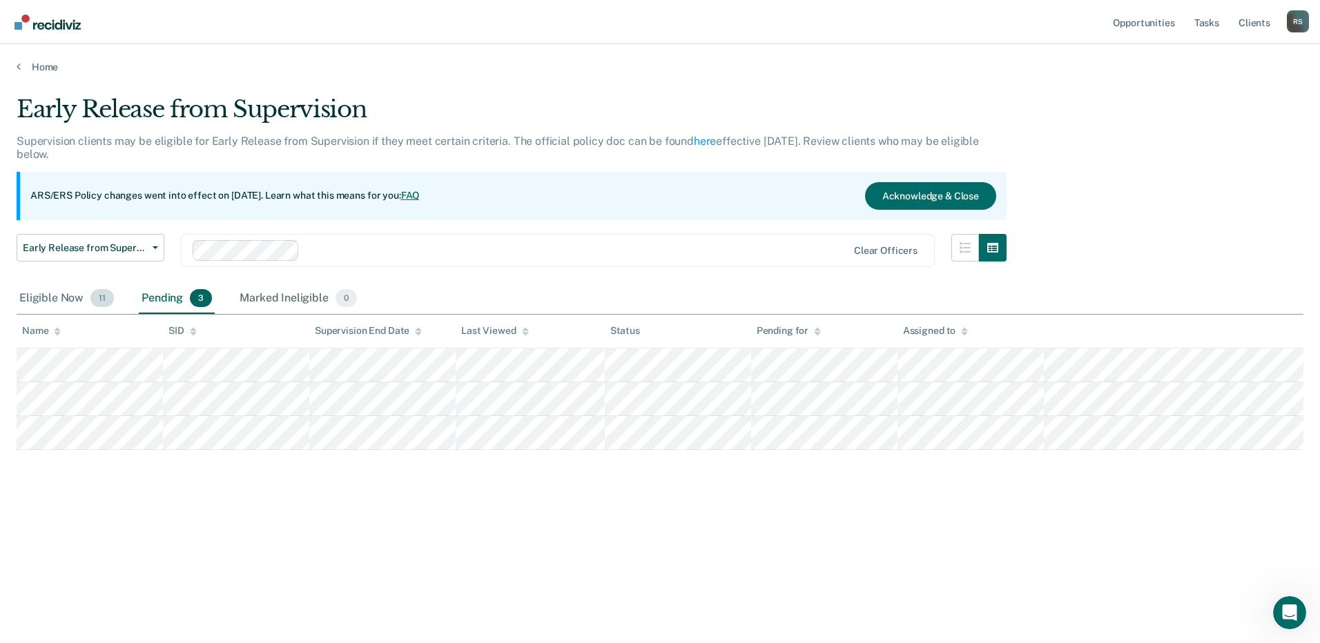
click at [69, 295] on div "Eligible Now 11" at bounding box center [67, 299] width 100 height 30
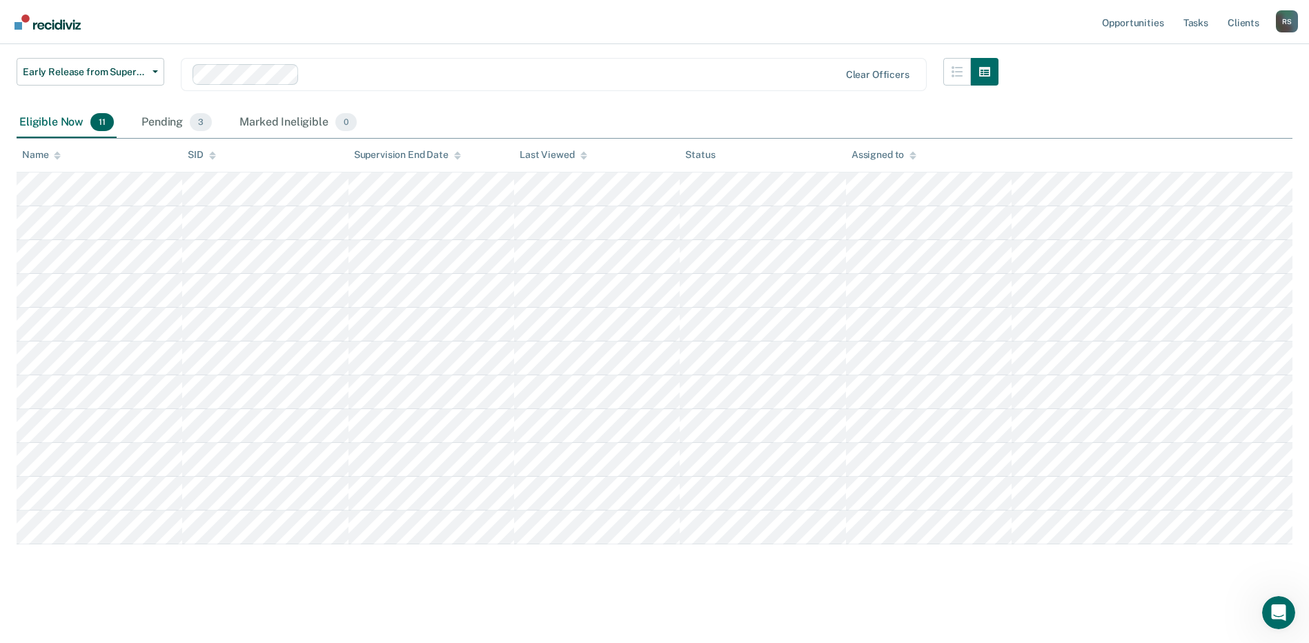
scroll to position [177, 0]
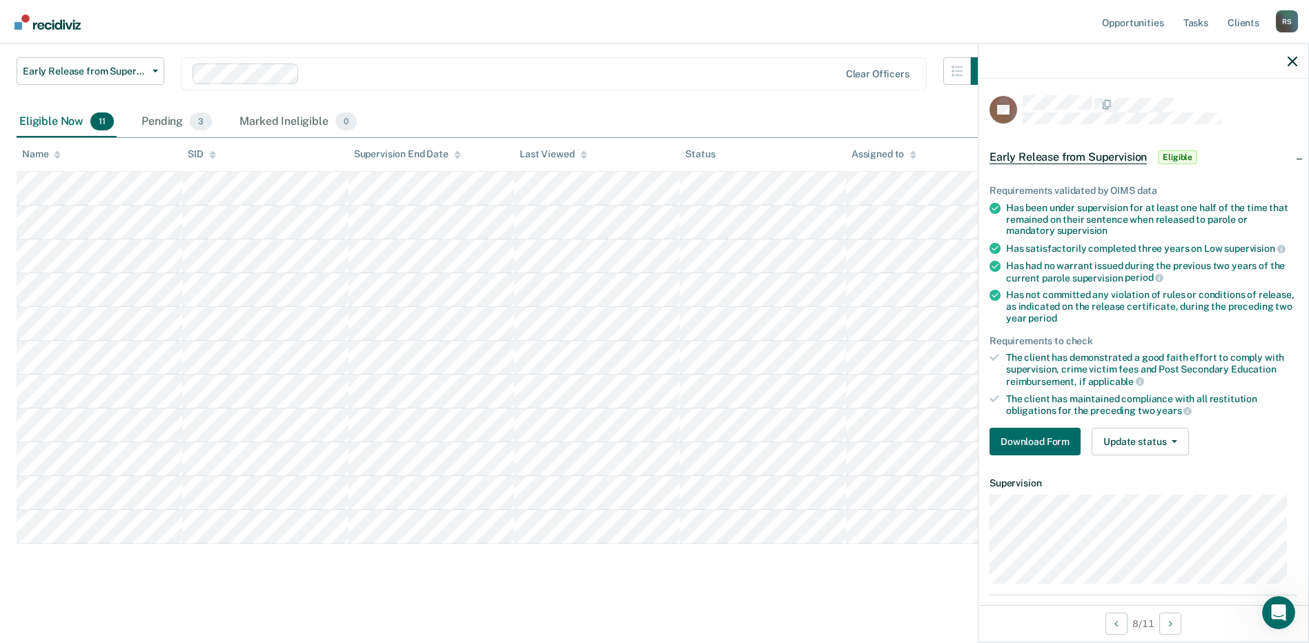
click at [1198, 441] on div "Download Form Update status [PERSON_NAME] Mark Ineligible" at bounding box center [1144, 442] width 308 height 28
click at [1178, 442] on button "Update status" at bounding box center [1140, 442] width 97 height 28
click at [1136, 478] on button "[PERSON_NAME]" at bounding box center [1158, 475] width 133 height 22
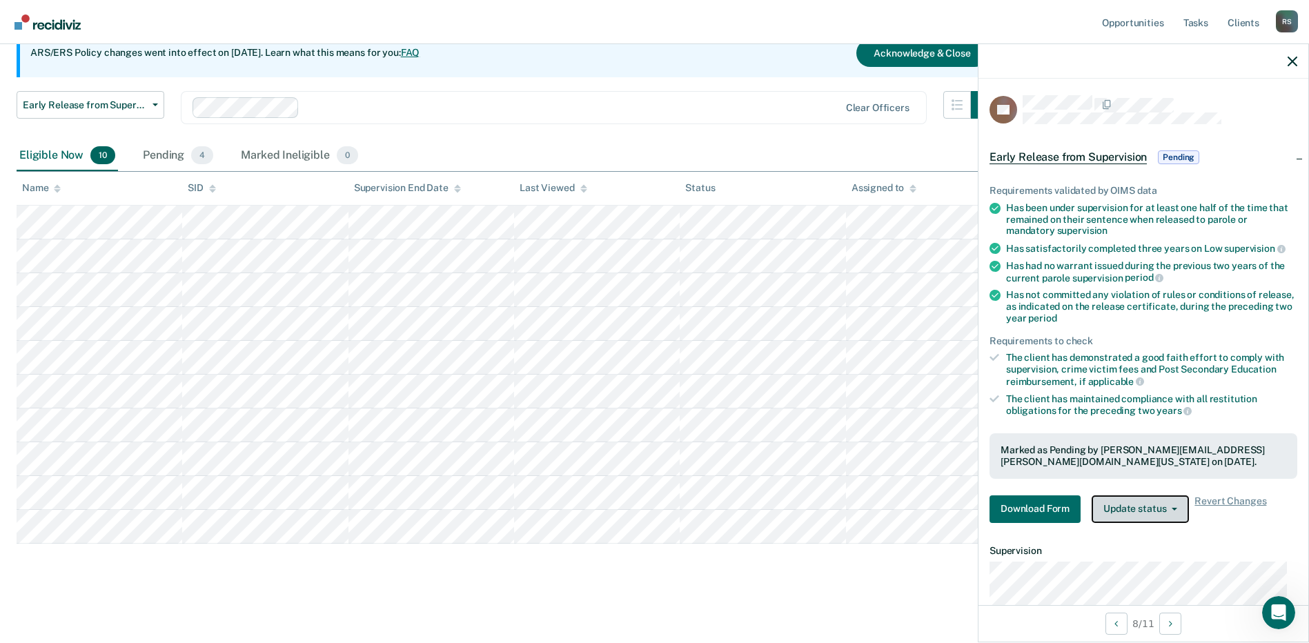
scroll to position [143, 0]
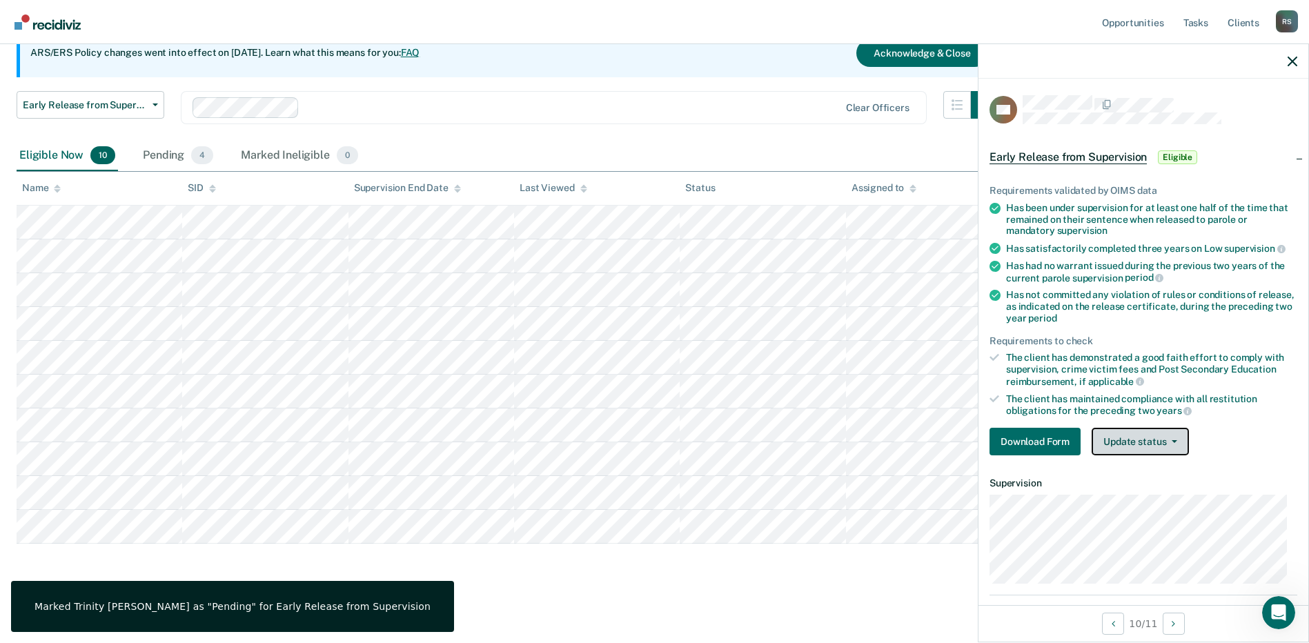
click at [1168, 440] on span "button" at bounding box center [1172, 441] width 11 height 3
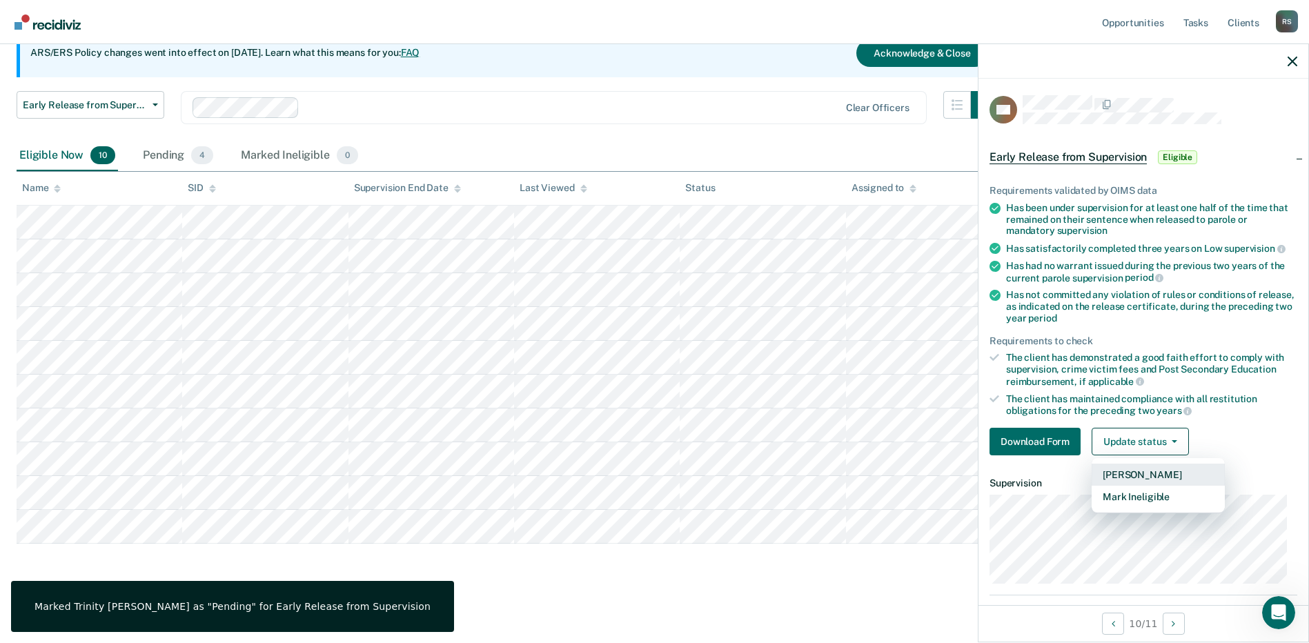
click at [1147, 470] on button "[PERSON_NAME]" at bounding box center [1158, 475] width 133 height 22
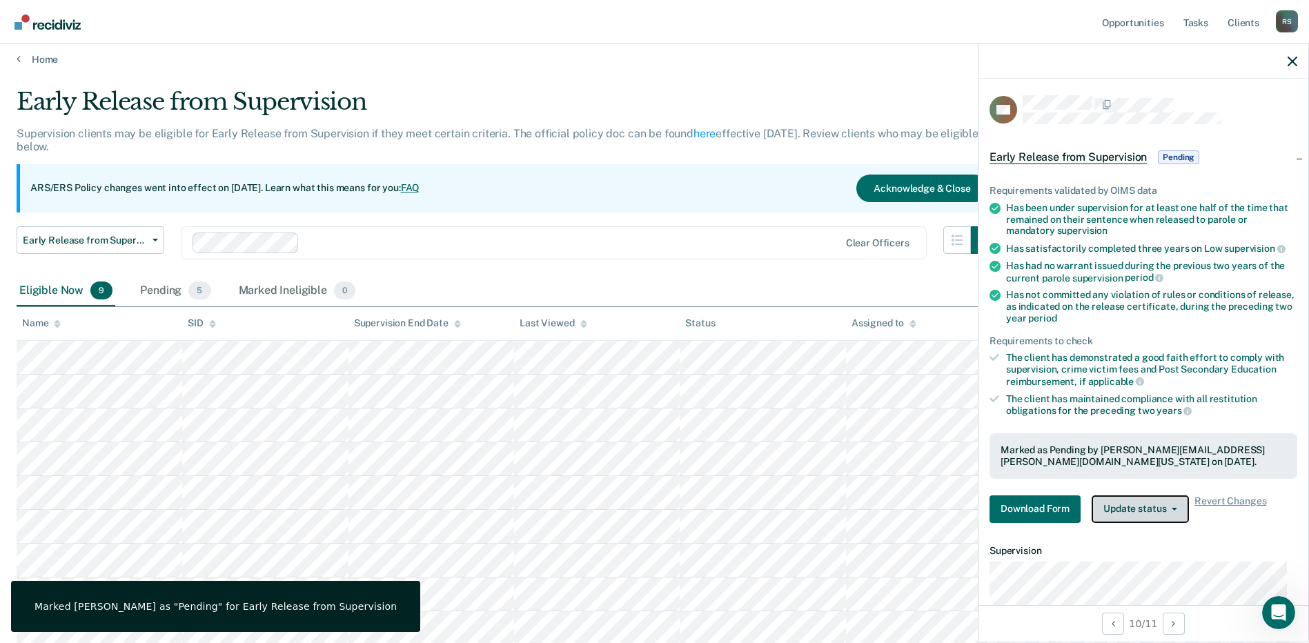
scroll to position [0, 0]
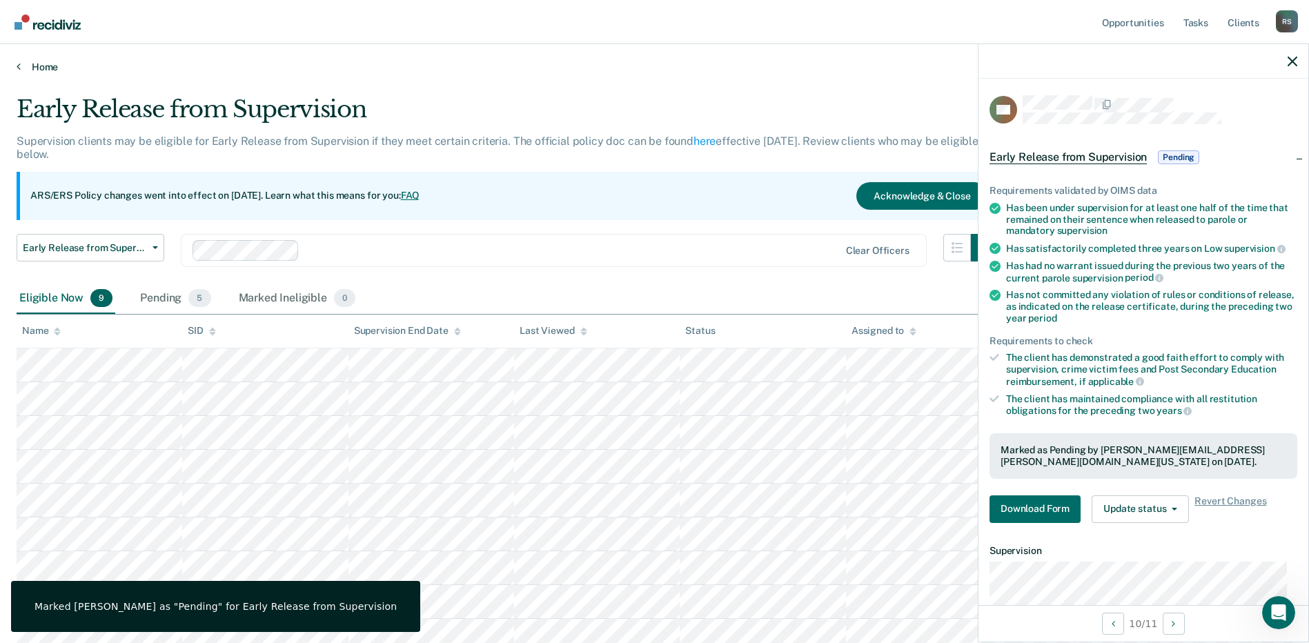
click at [43, 68] on link "Home" at bounding box center [655, 67] width 1276 height 12
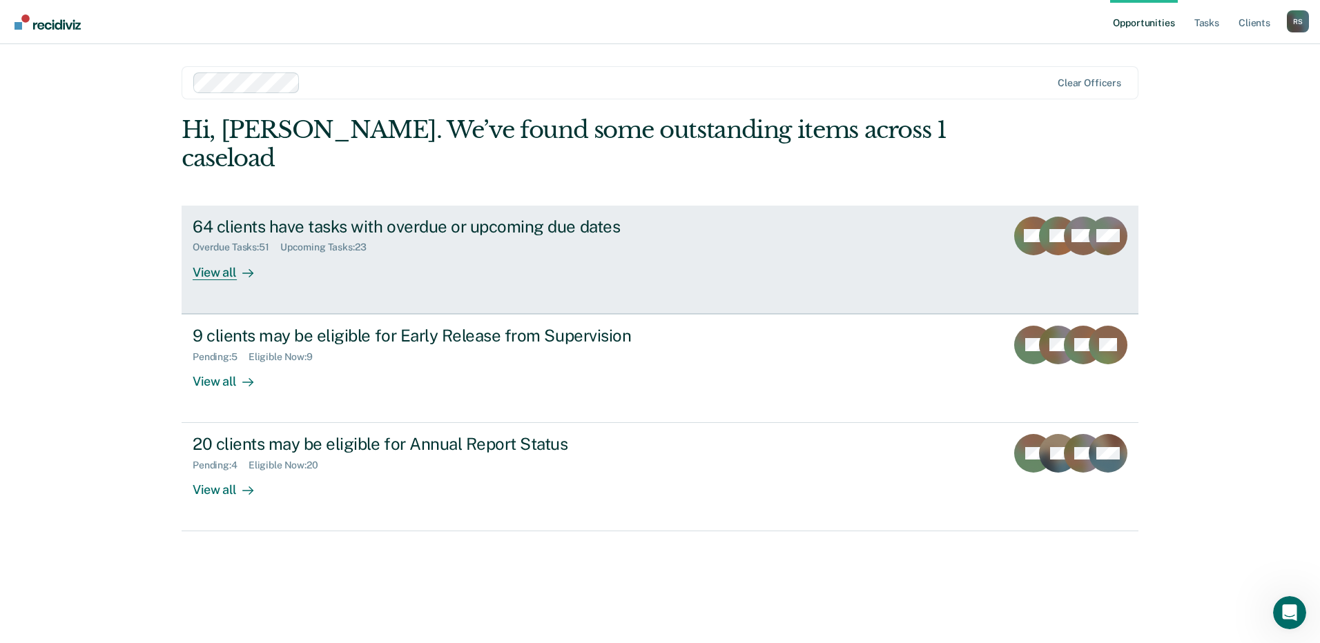
click at [228, 253] on div "View all" at bounding box center [231, 266] width 77 height 27
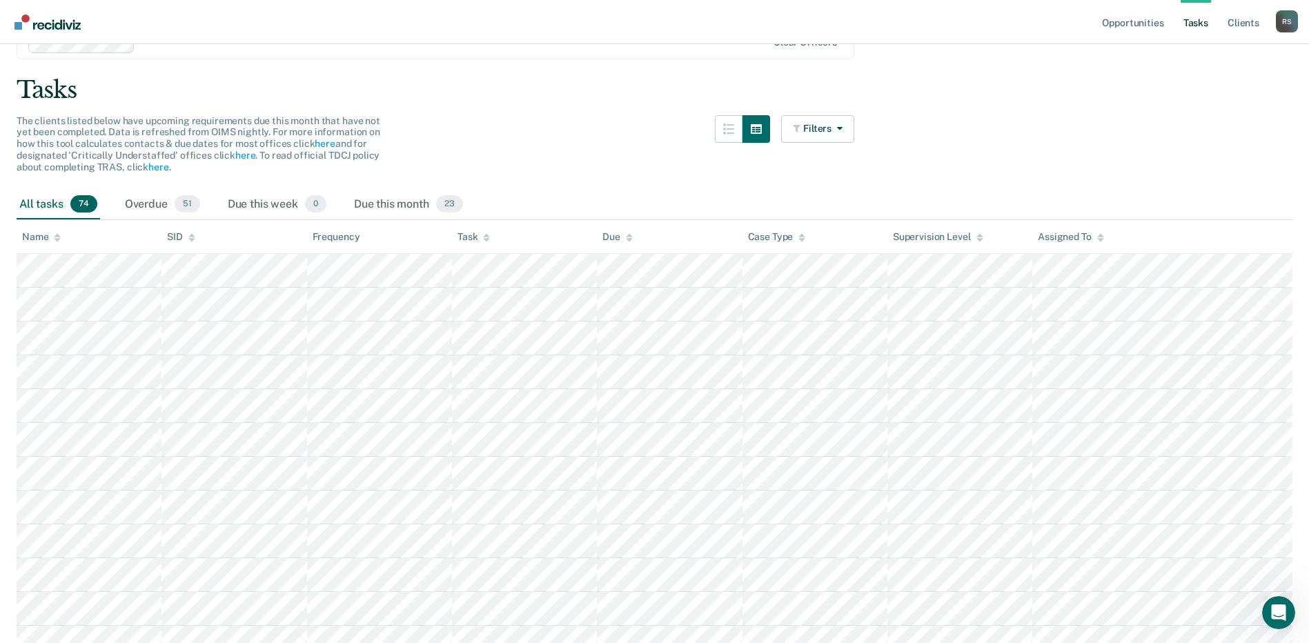
scroll to position [138, 0]
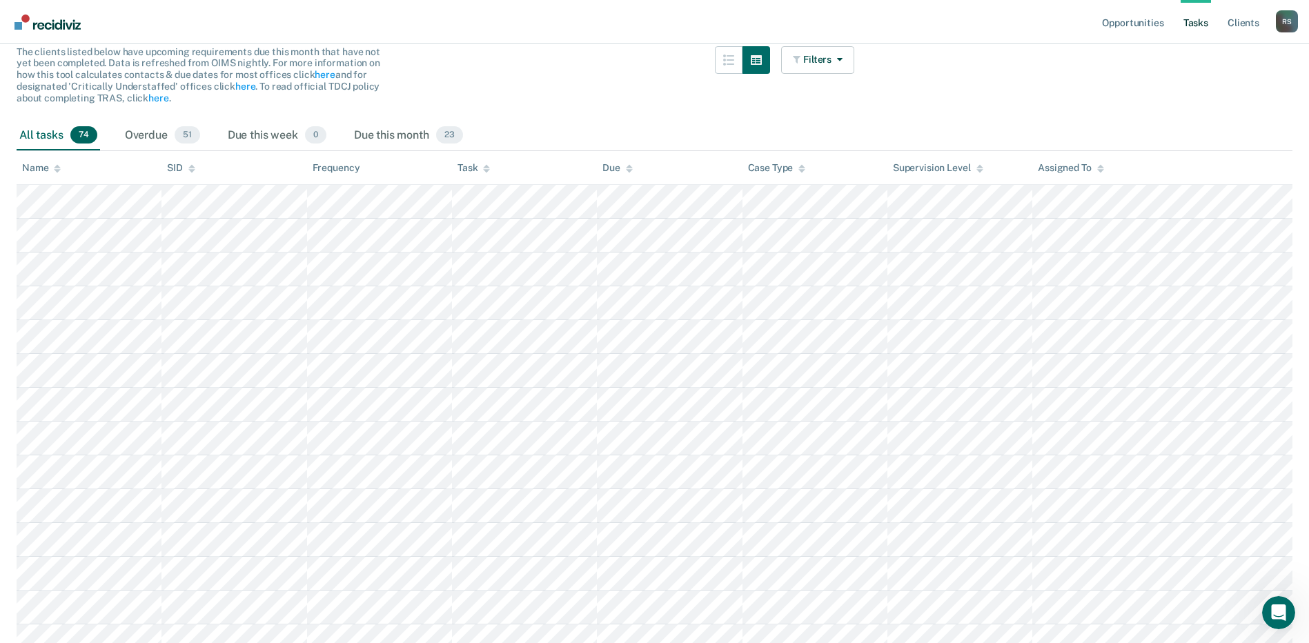
click at [46, 168] on div "Name" at bounding box center [41, 168] width 39 height 12
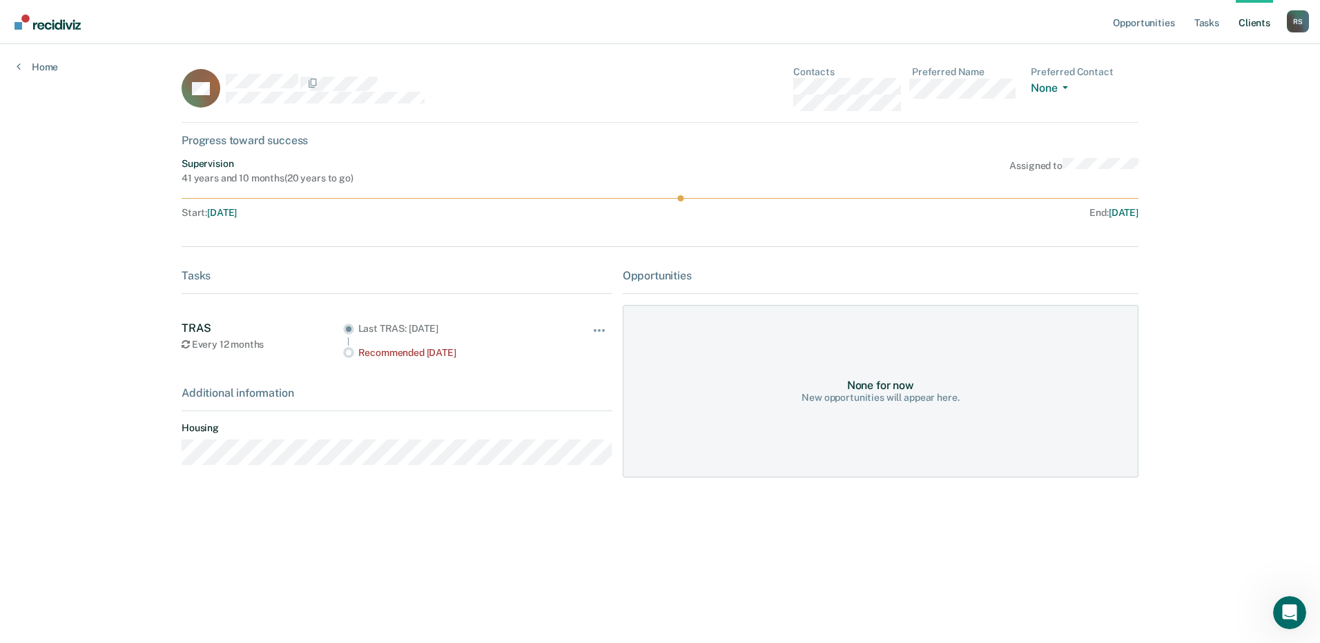
click at [866, 382] on div "None for now" at bounding box center [880, 385] width 67 height 13
click at [38, 62] on link "Home" at bounding box center [37, 67] width 41 height 12
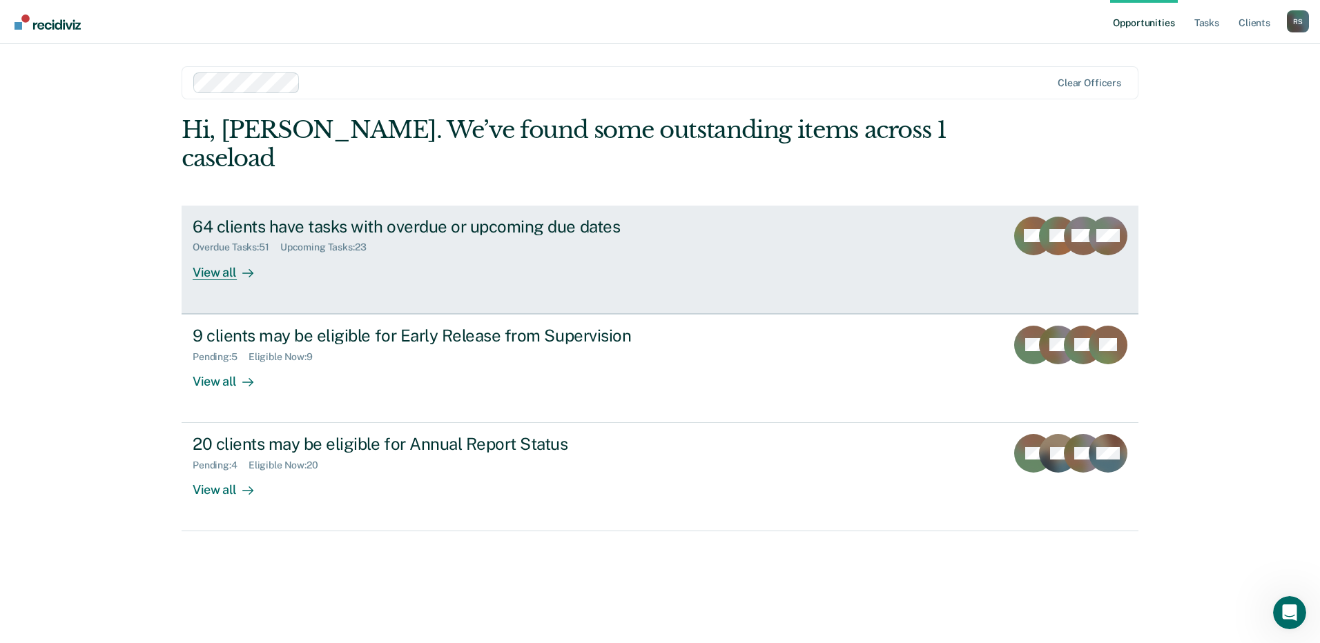
click at [235, 253] on div "View all" at bounding box center [231, 266] width 77 height 27
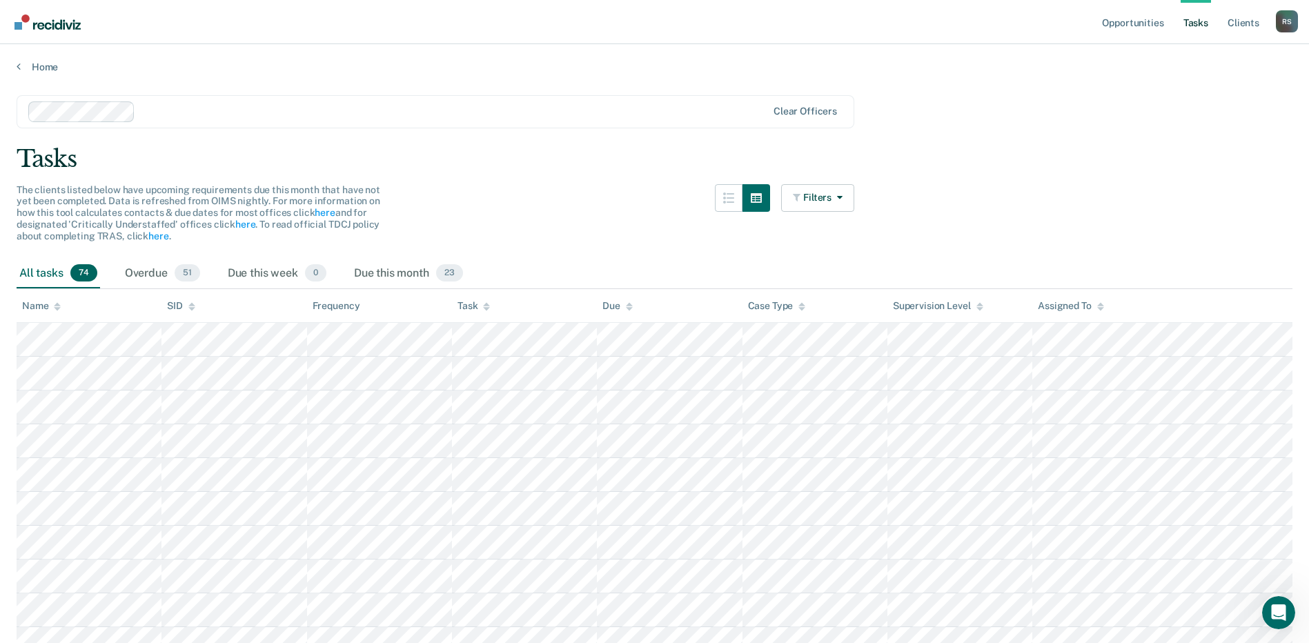
drag, startPoint x: 55, startPoint y: 299, endPoint x: 51, endPoint y: 306, distance: 8.6
click at [54, 300] on th "Name" at bounding box center [89, 306] width 145 height 34
click at [51, 306] on div "Name" at bounding box center [41, 306] width 39 height 12
click at [853, 196] on button "Filters" at bounding box center [817, 198] width 73 height 28
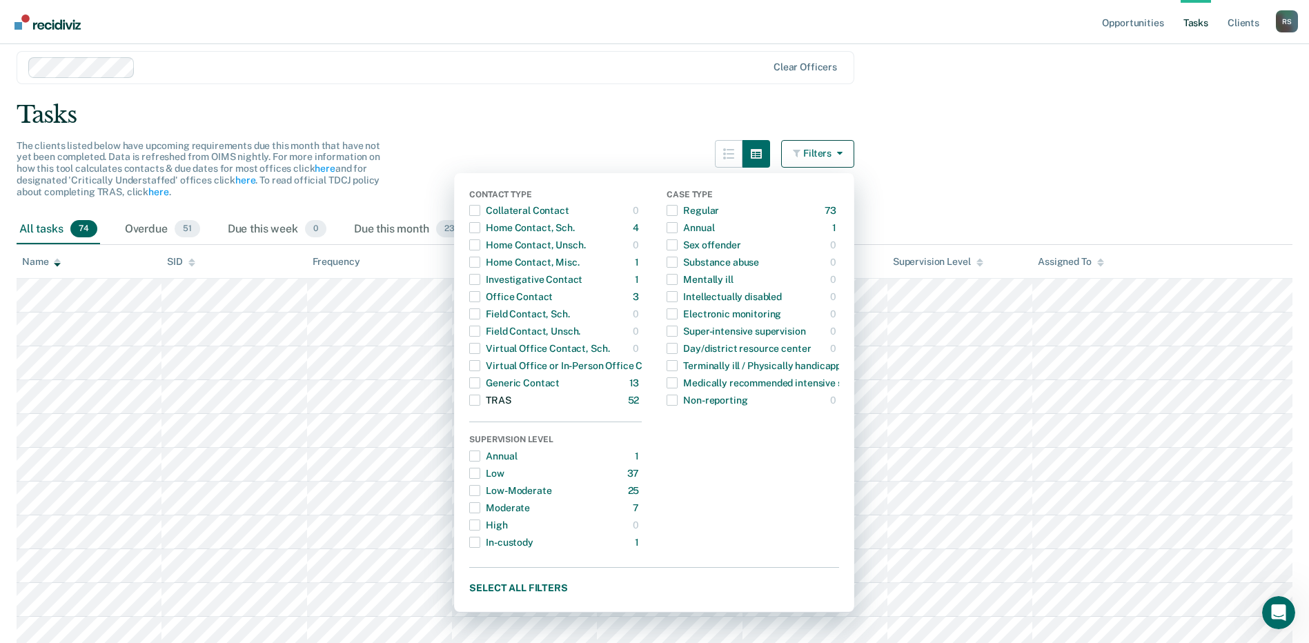
scroll to position [69, 0]
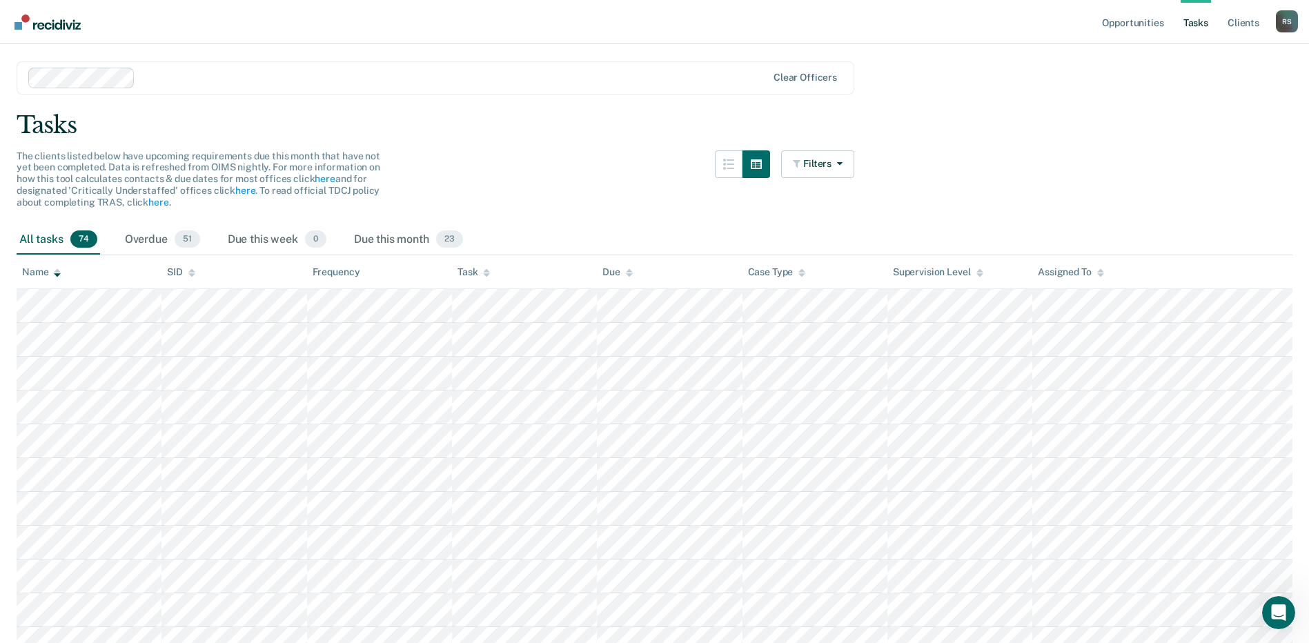
scroll to position [0, 0]
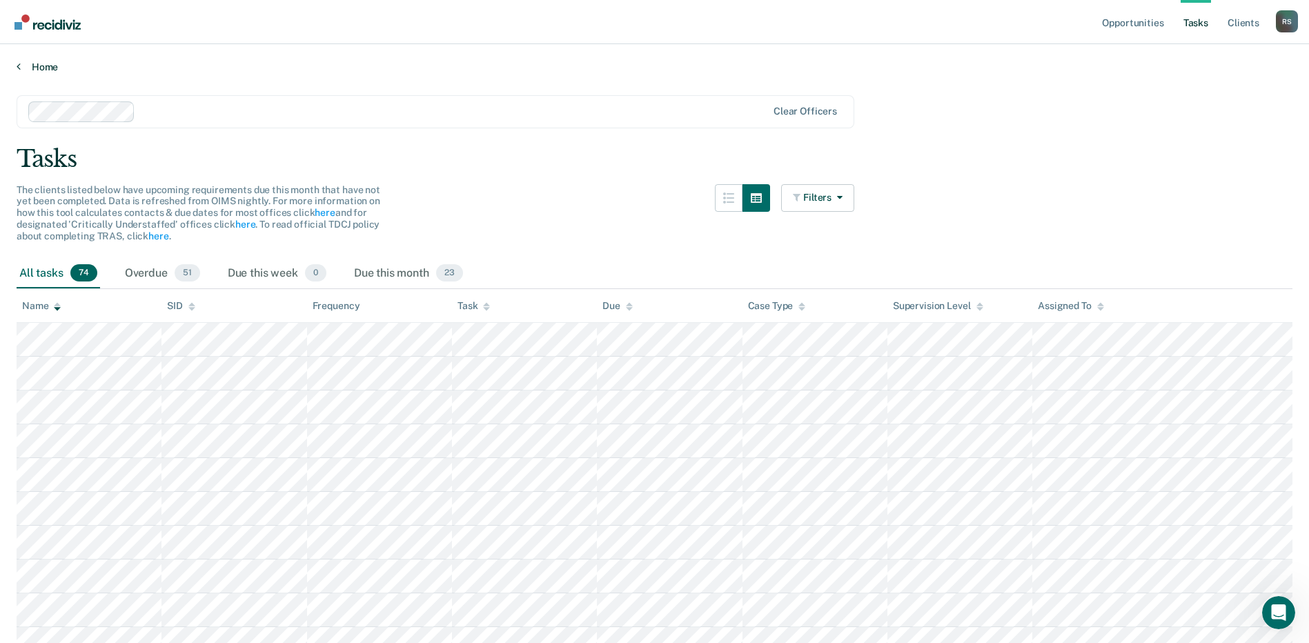
click at [46, 62] on link "Home" at bounding box center [655, 67] width 1276 height 12
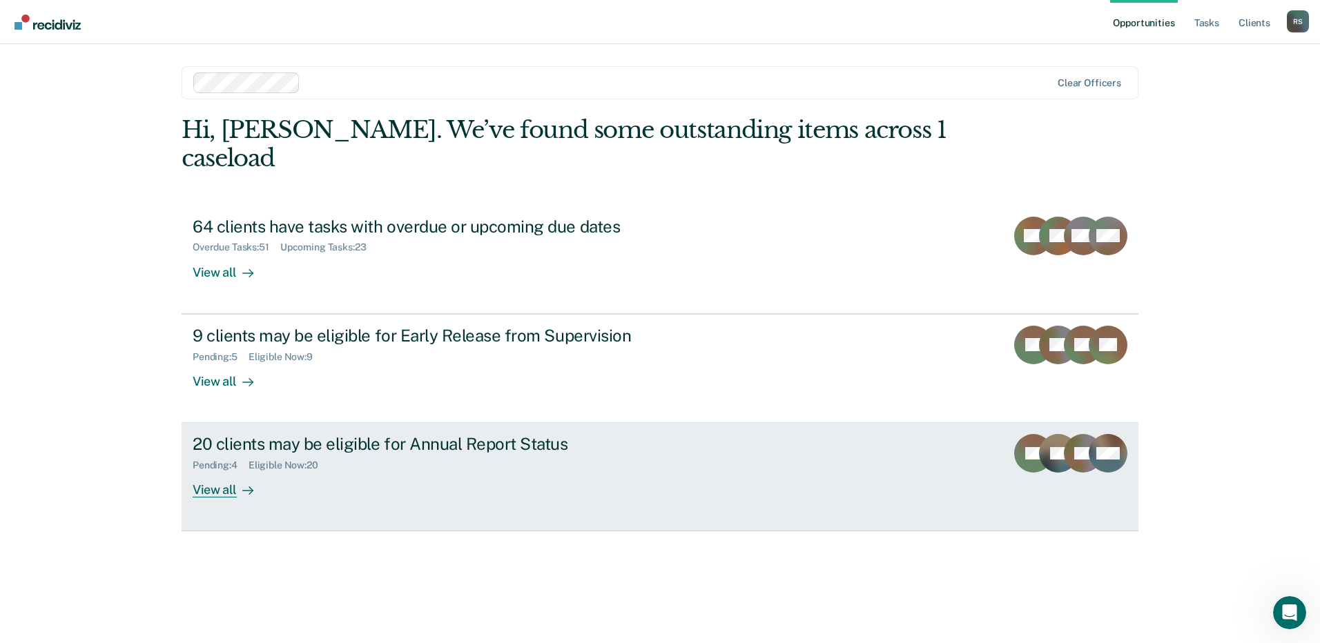
click at [227, 471] on div "View all" at bounding box center [231, 484] width 77 height 27
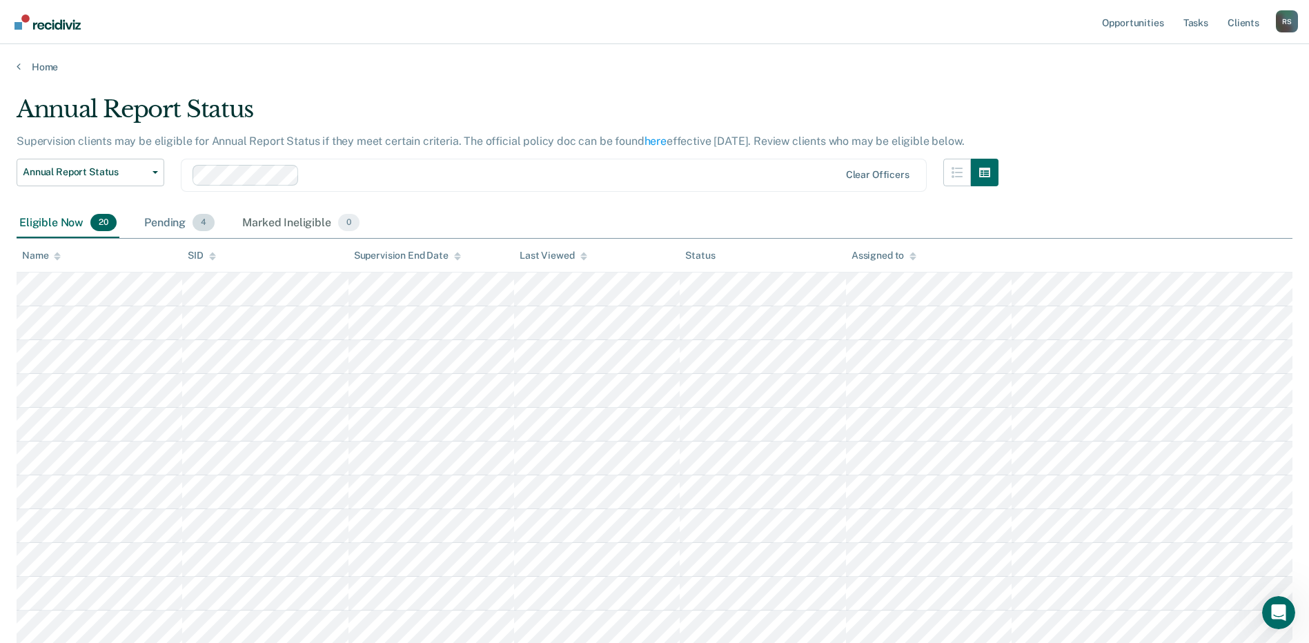
click at [178, 220] on div "Pending 4" at bounding box center [180, 223] width 76 height 30
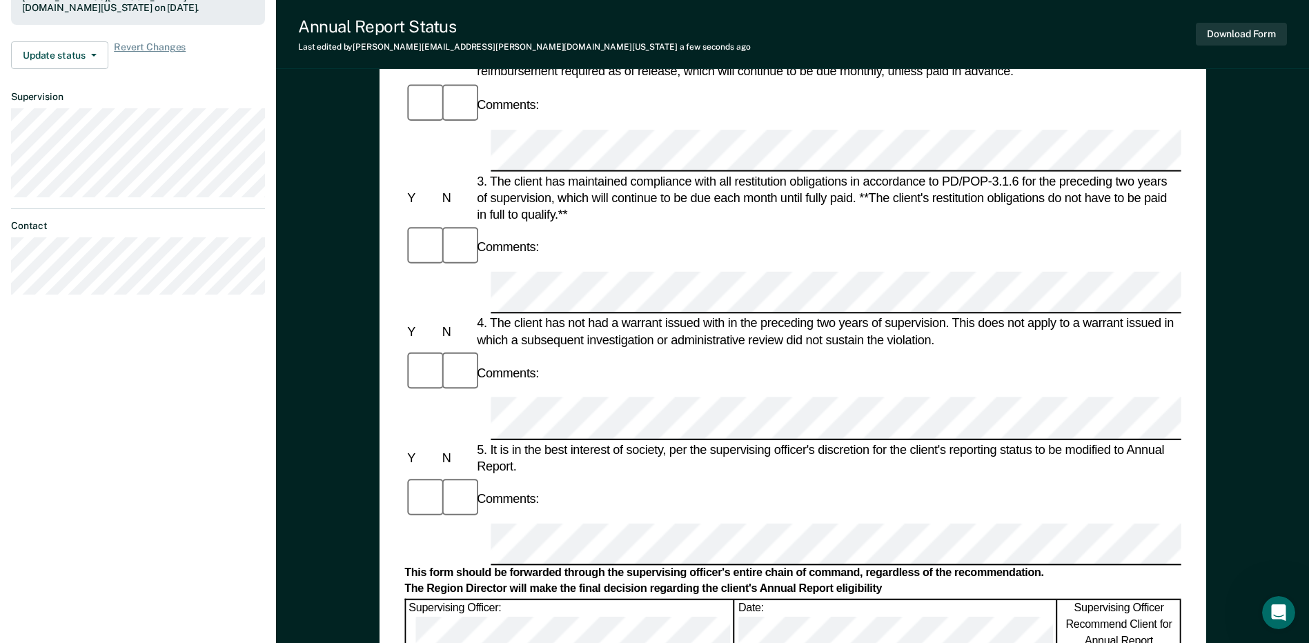
scroll to position [414, 0]
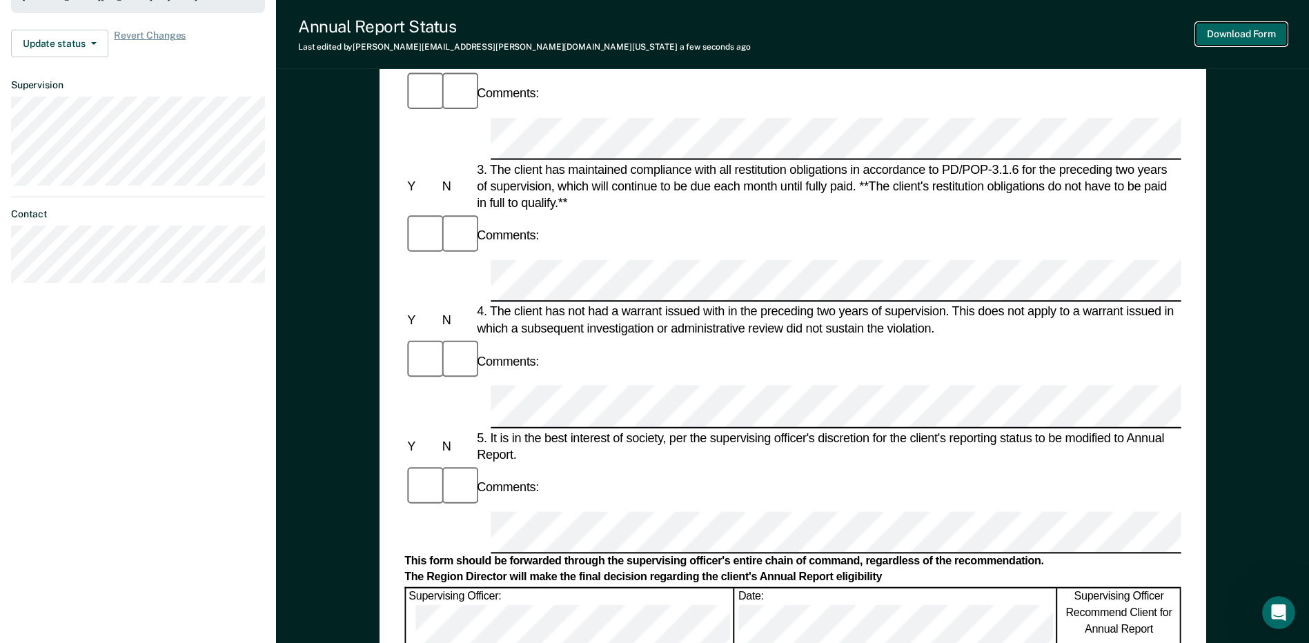
click at [1219, 43] on button "Download Form" at bounding box center [1241, 34] width 91 height 23
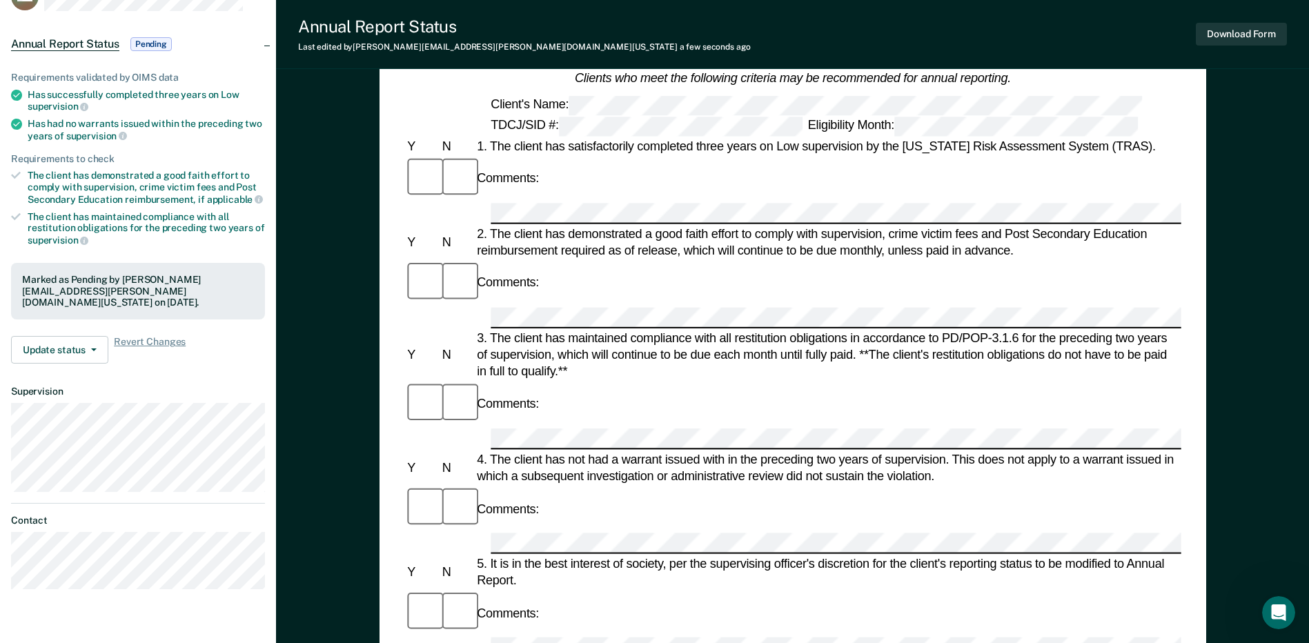
scroll to position [0, 0]
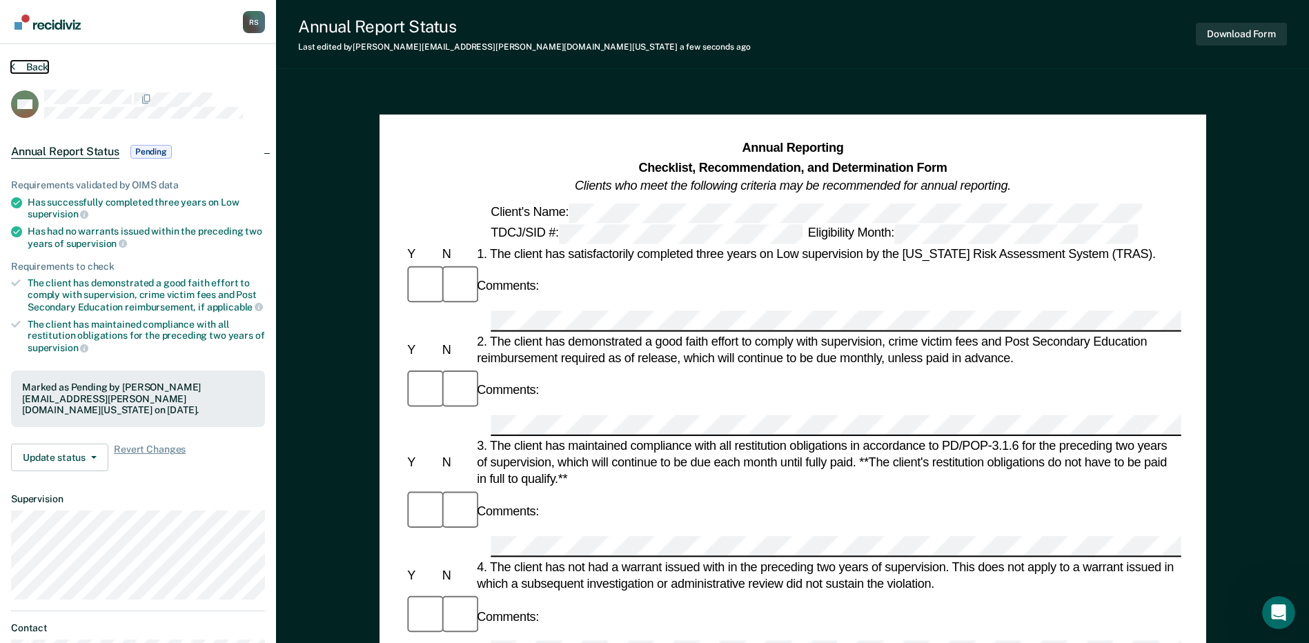
click at [25, 68] on button "Back" at bounding box center [29, 67] width 37 height 12
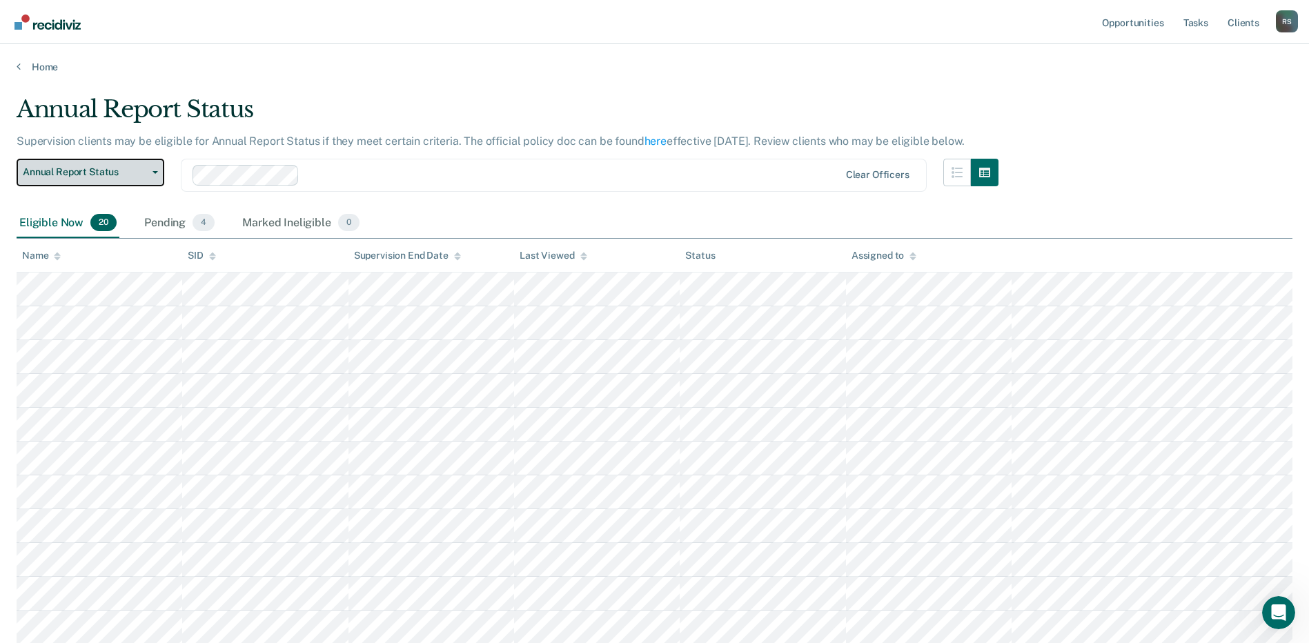
click at [115, 181] on button "Annual Report Status" at bounding box center [91, 173] width 148 height 28
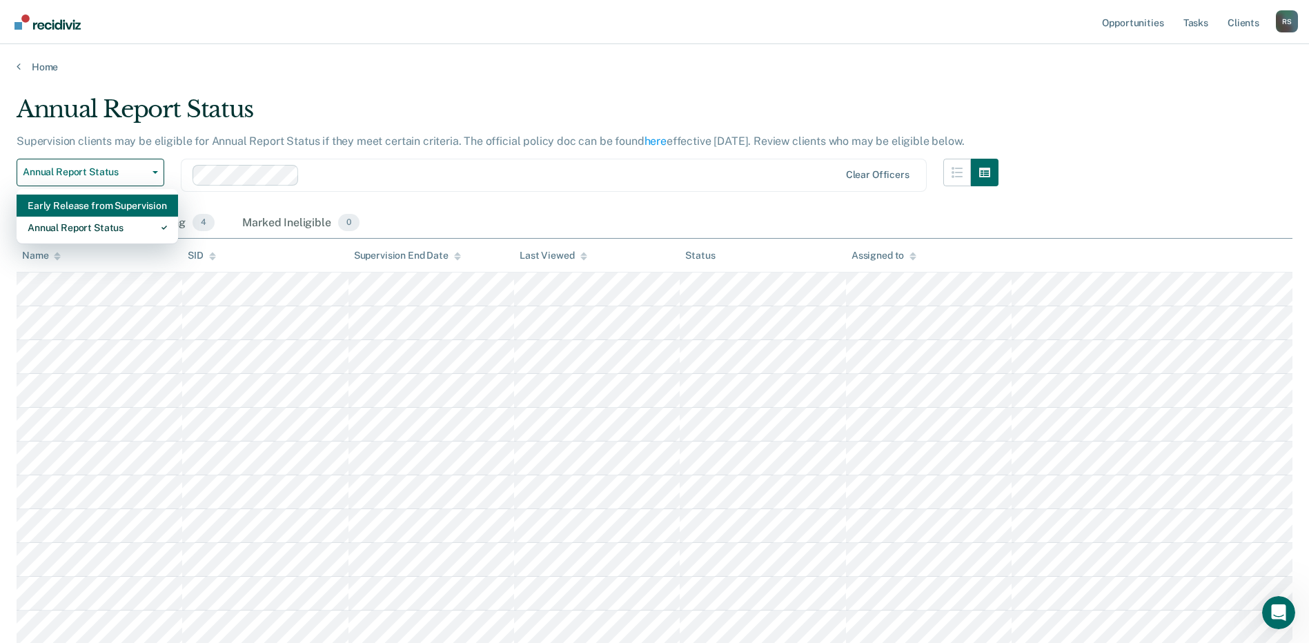
drag, startPoint x: 89, startPoint y: 233, endPoint x: 108, endPoint y: 197, distance: 40.4
click at [108, 197] on div "Early Release from Supervision Annual Report Status" at bounding box center [98, 216] width 162 height 55
click at [108, 197] on div "Early Release from Supervision" at bounding box center [97, 206] width 139 height 22
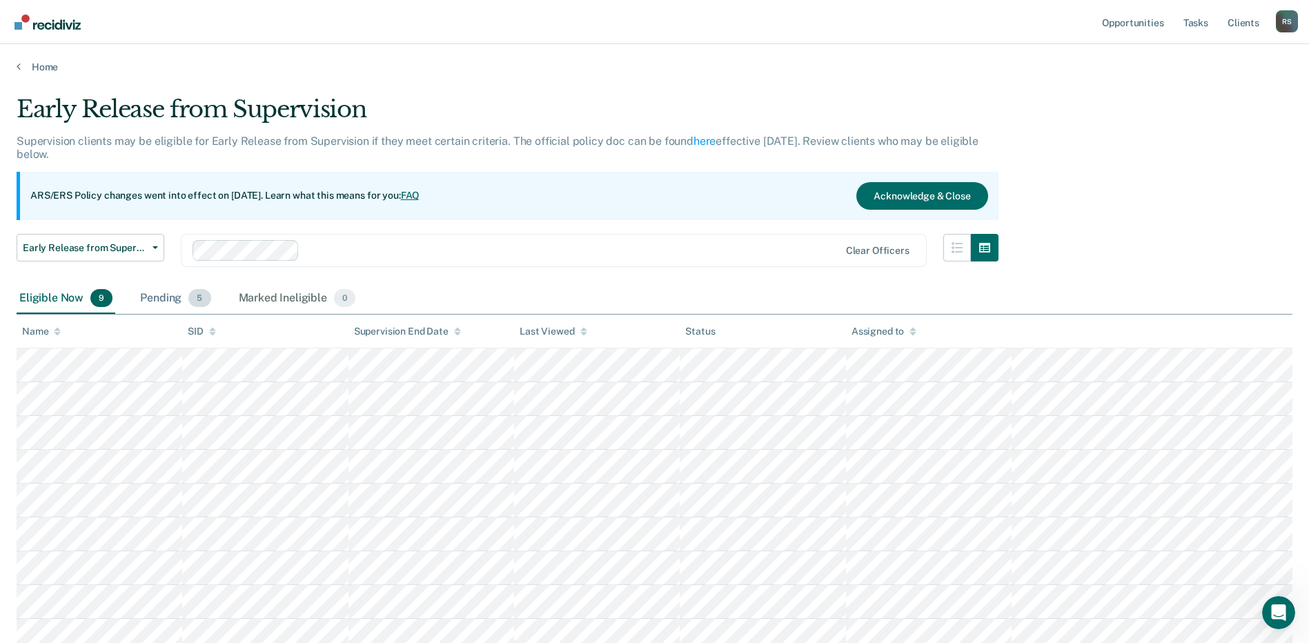
click at [173, 296] on div "Pending 5" at bounding box center [175, 299] width 76 height 30
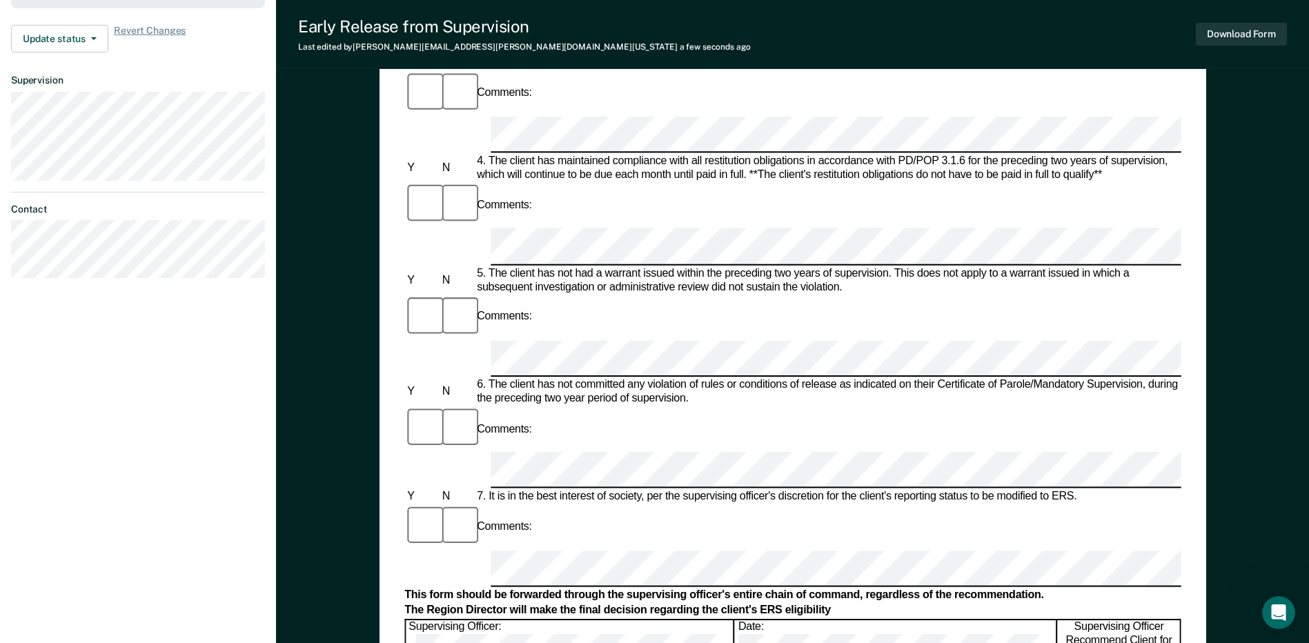
scroll to position [656, 0]
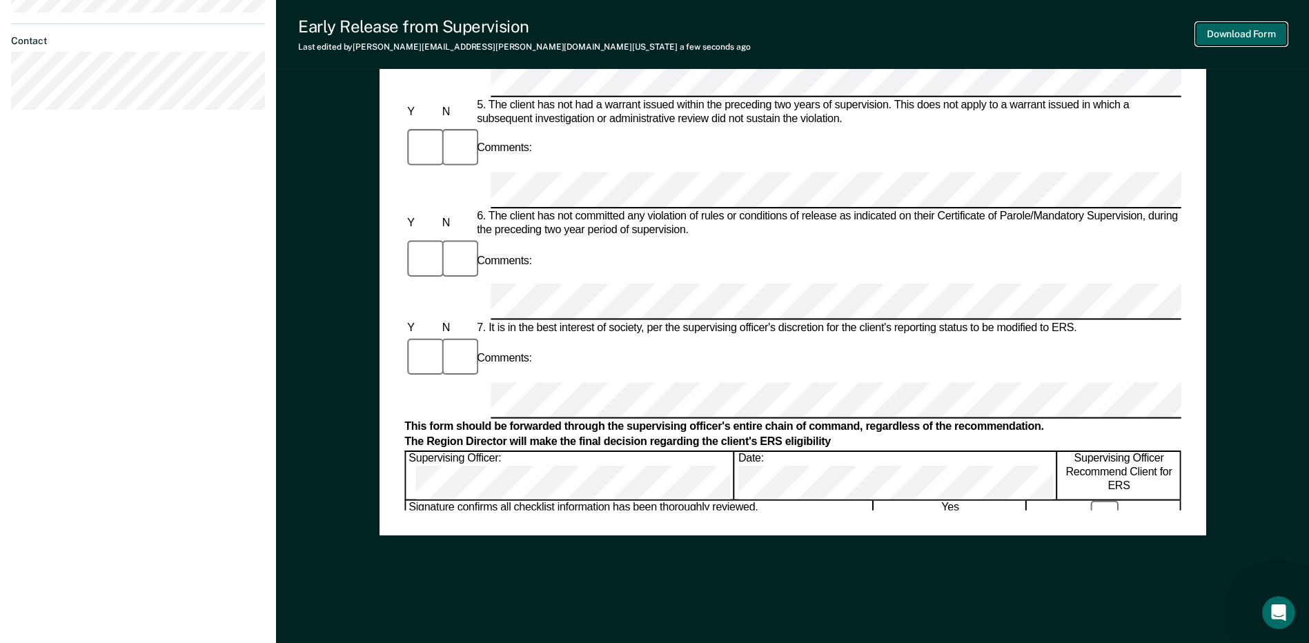
click at [1265, 28] on button "Download Form" at bounding box center [1241, 34] width 91 height 23
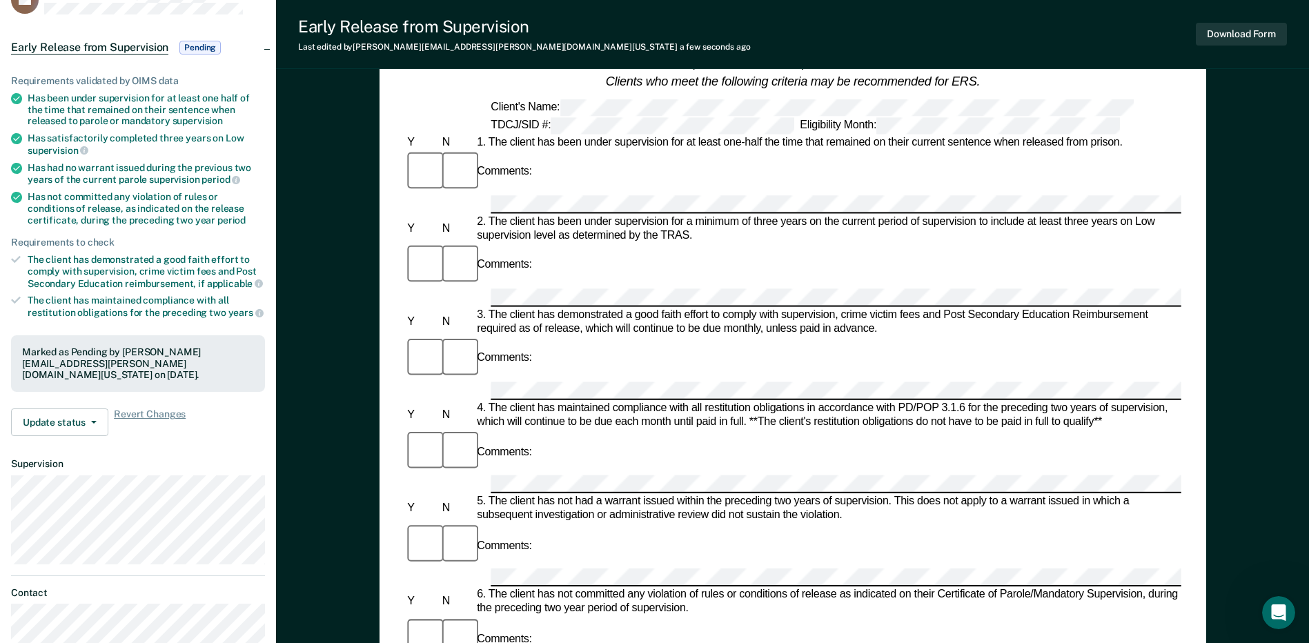
scroll to position [0, 0]
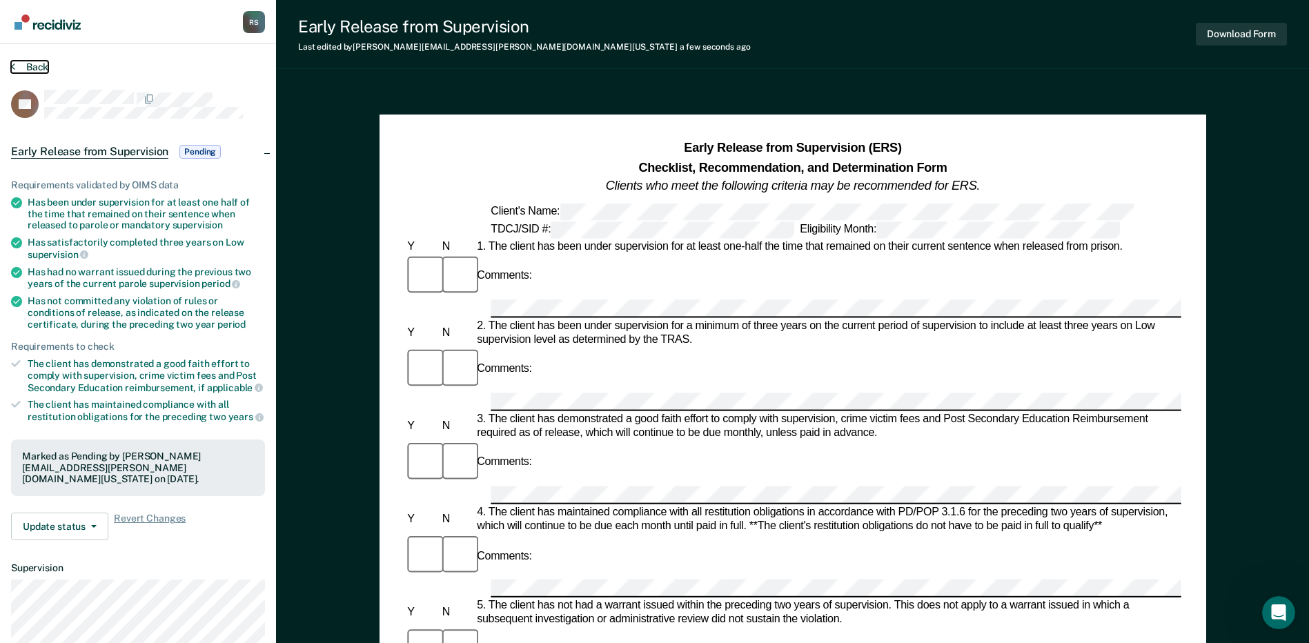
click at [35, 67] on button "Back" at bounding box center [29, 67] width 37 height 12
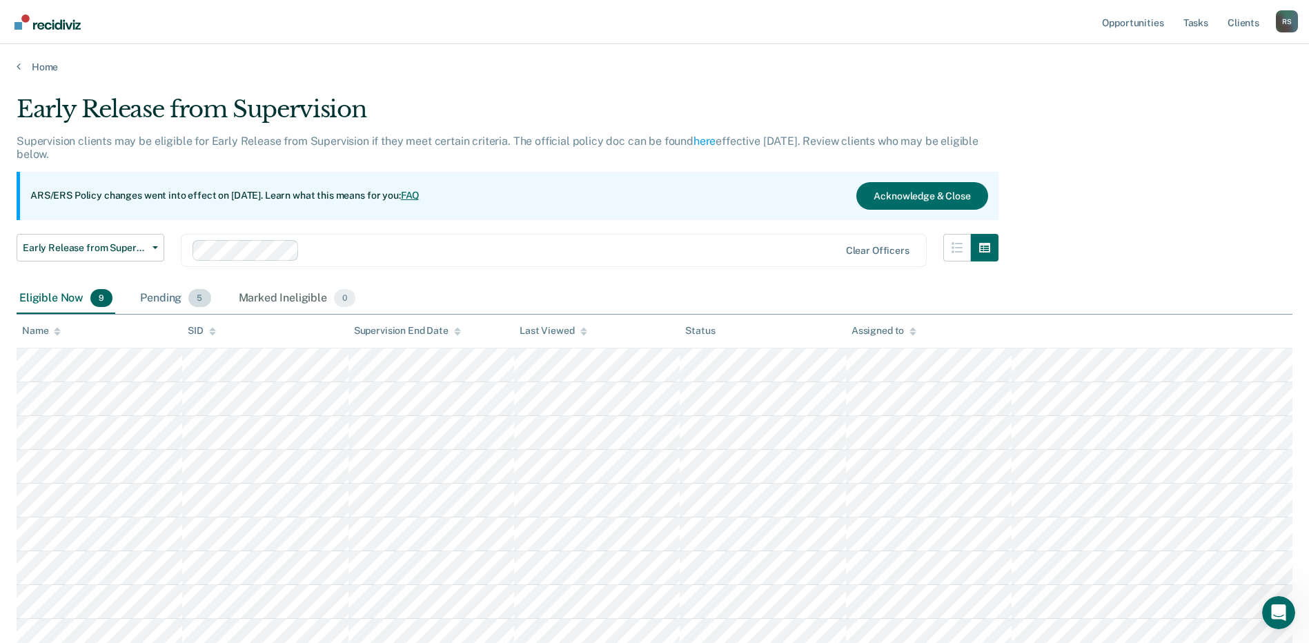
click at [156, 298] on div "Pending 5" at bounding box center [175, 299] width 76 height 30
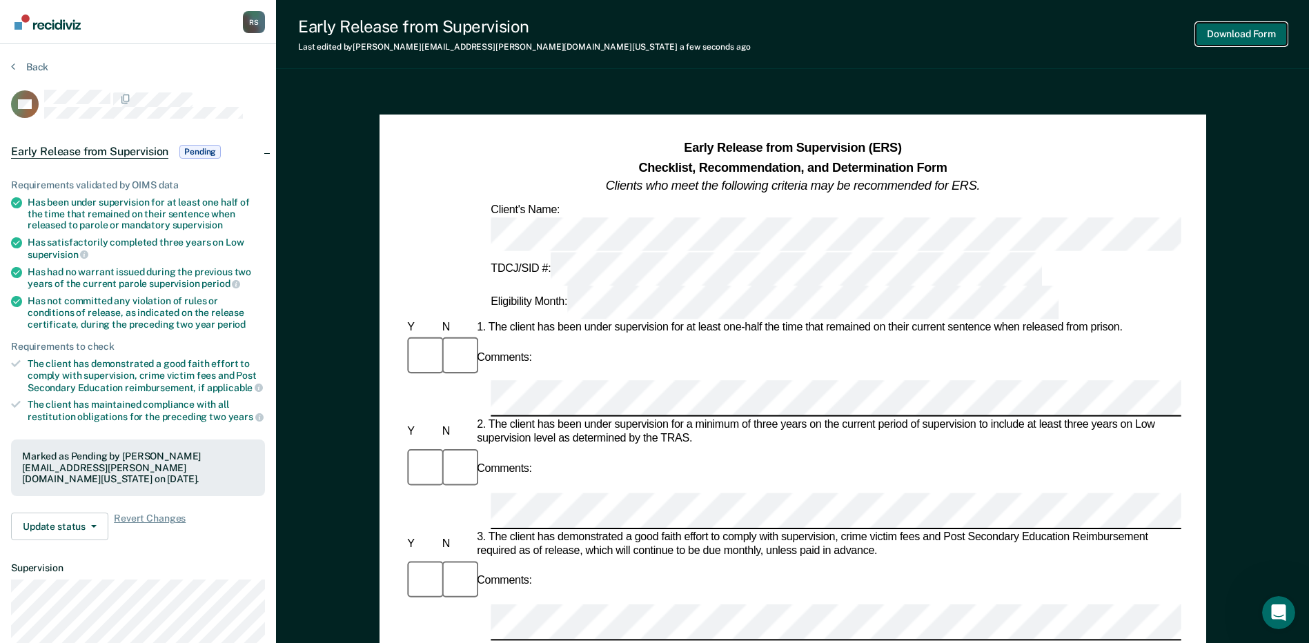
click at [1215, 33] on button "Download Form" at bounding box center [1241, 34] width 91 height 23
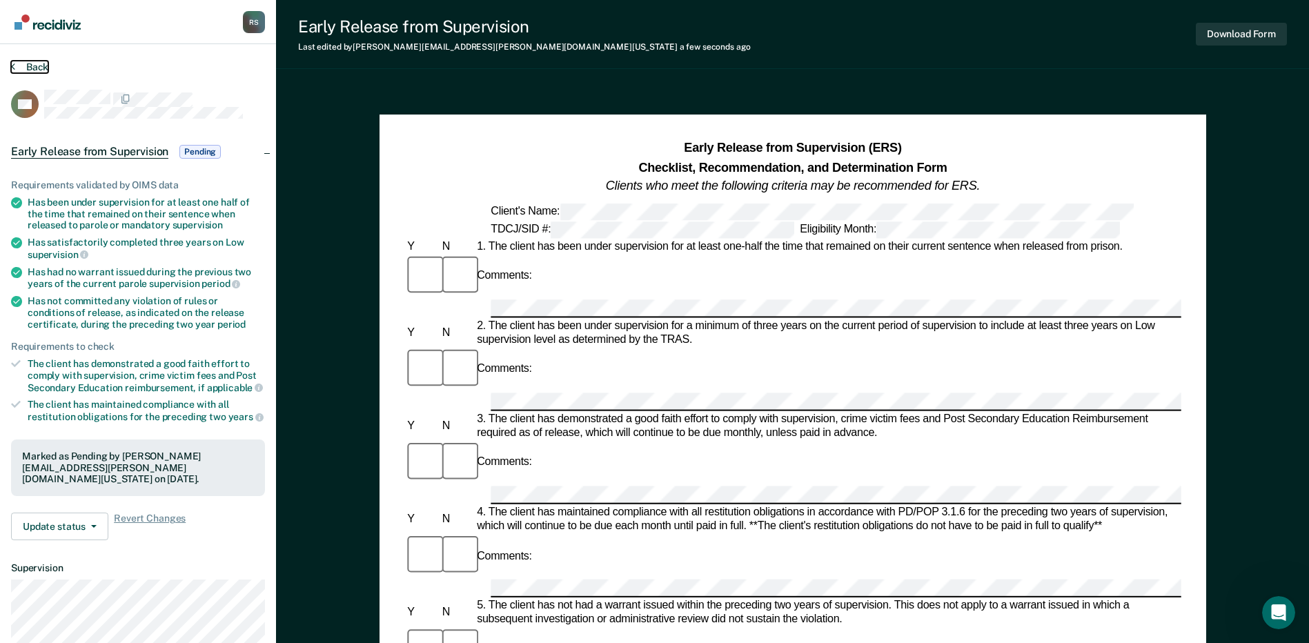
click at [40, 65] on button "Back" at bounding box center [29, 67] width 37 height 12
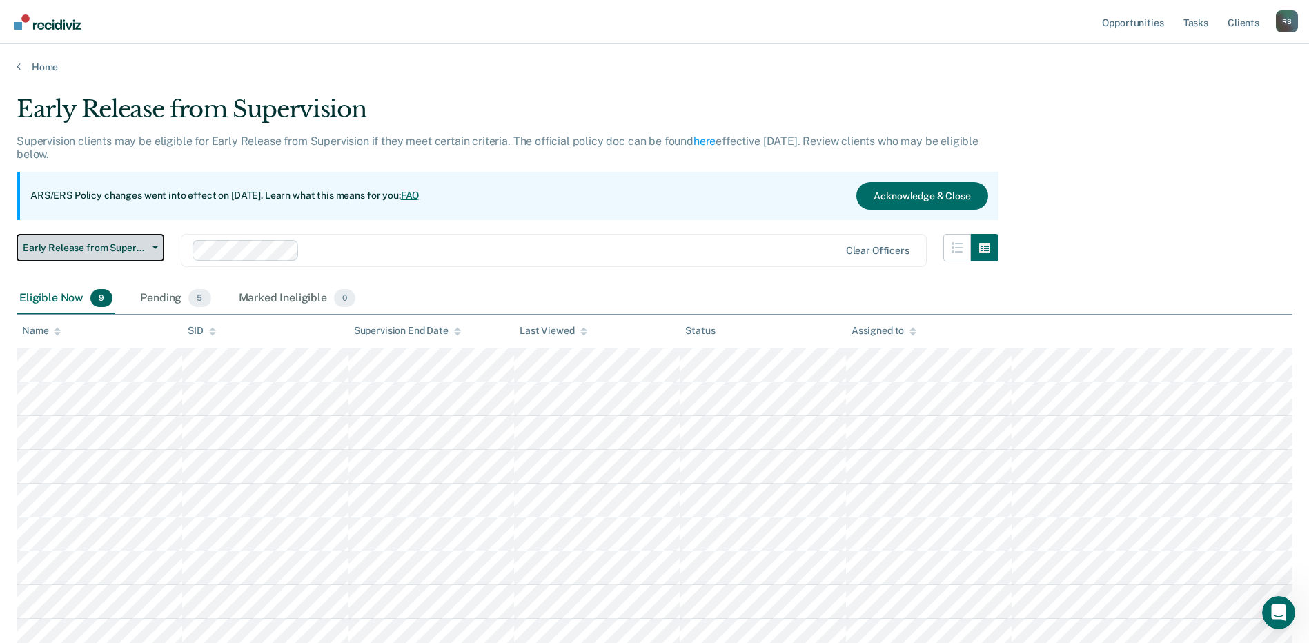
click at [99, 246] on span "Early Release from Supervision" at bounding box center [85, 248] width 124 height 12
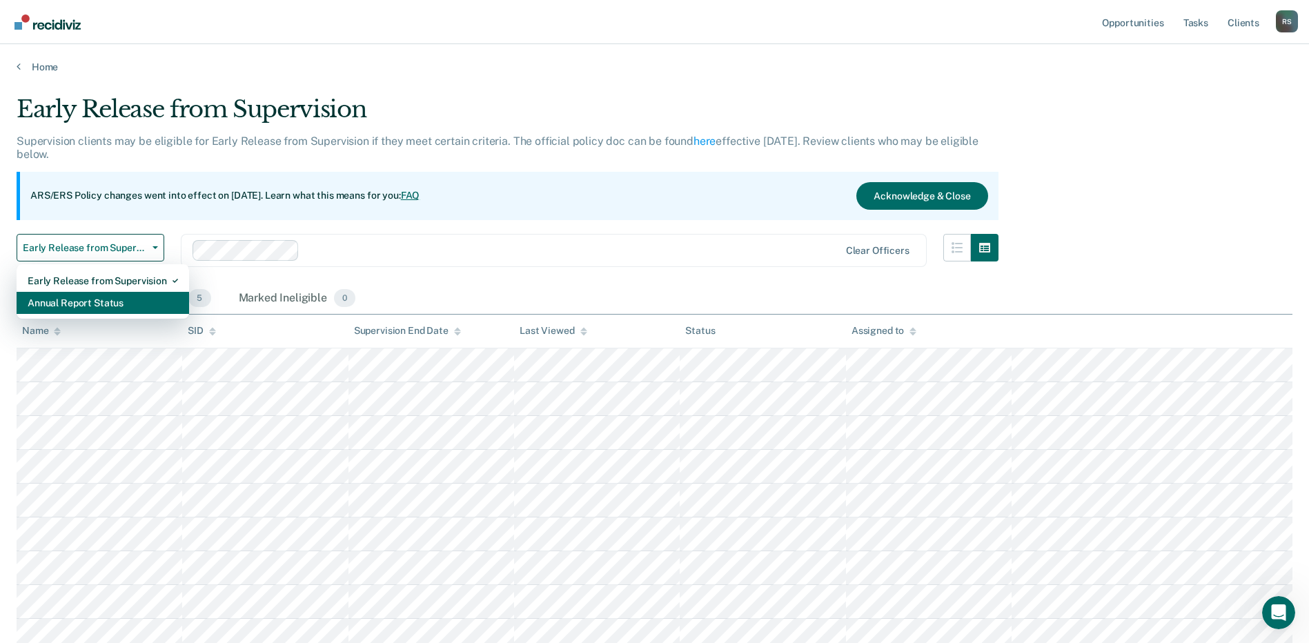
click at [97, 293] on div "Annual Report Status" at bounding box center [103, 303] width 150 height 22
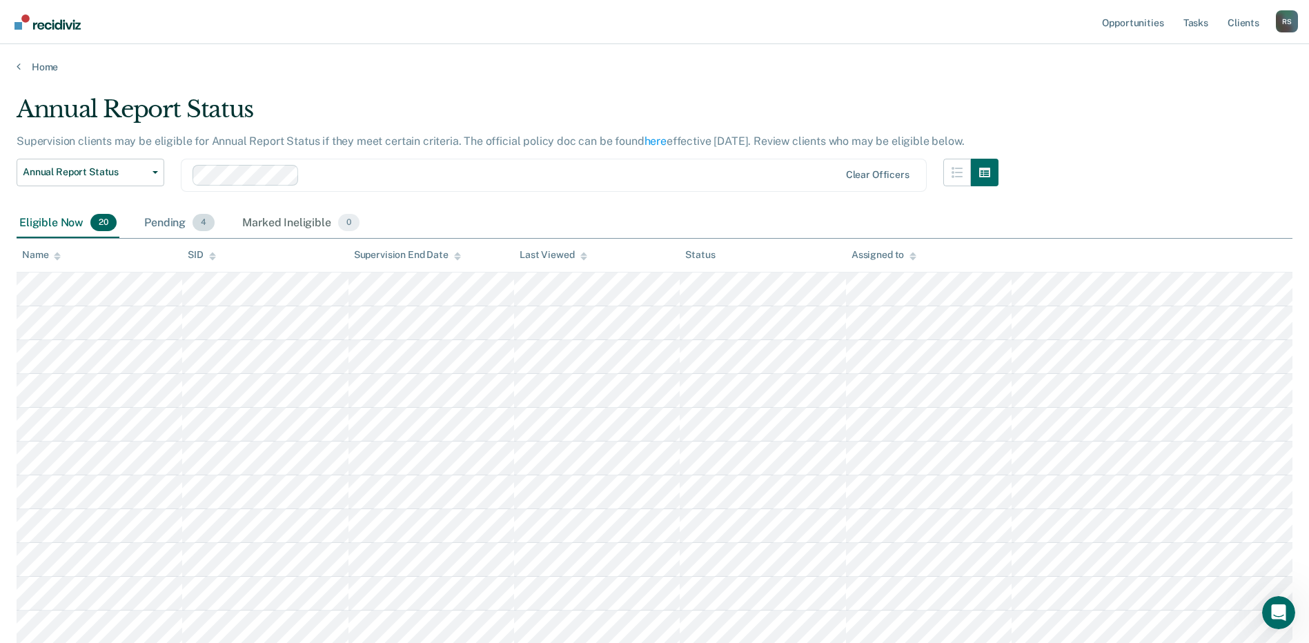
click at [153, 229] on div "Pending 4" at bounding box center [180, 223] width 76 height 30
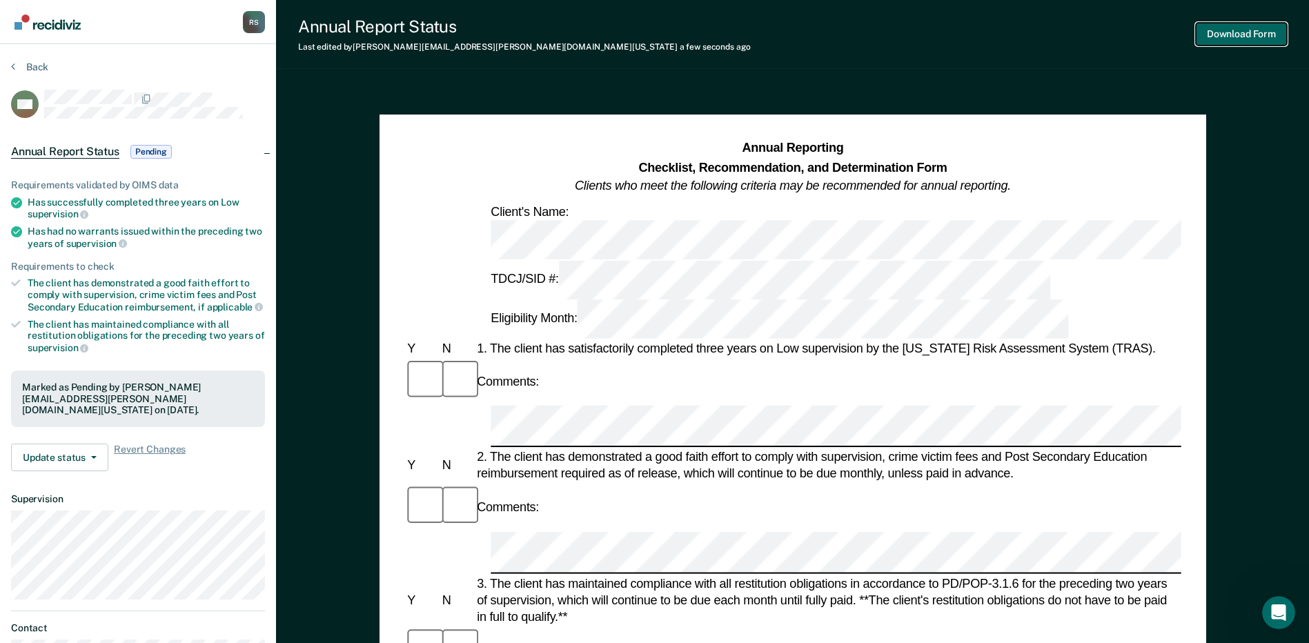
click at [1240, 38] on button "Download Form" at bounding box center [1241, 34] width 91 height 23
